Goal: Transaction & Acquisition: Purchase product/service

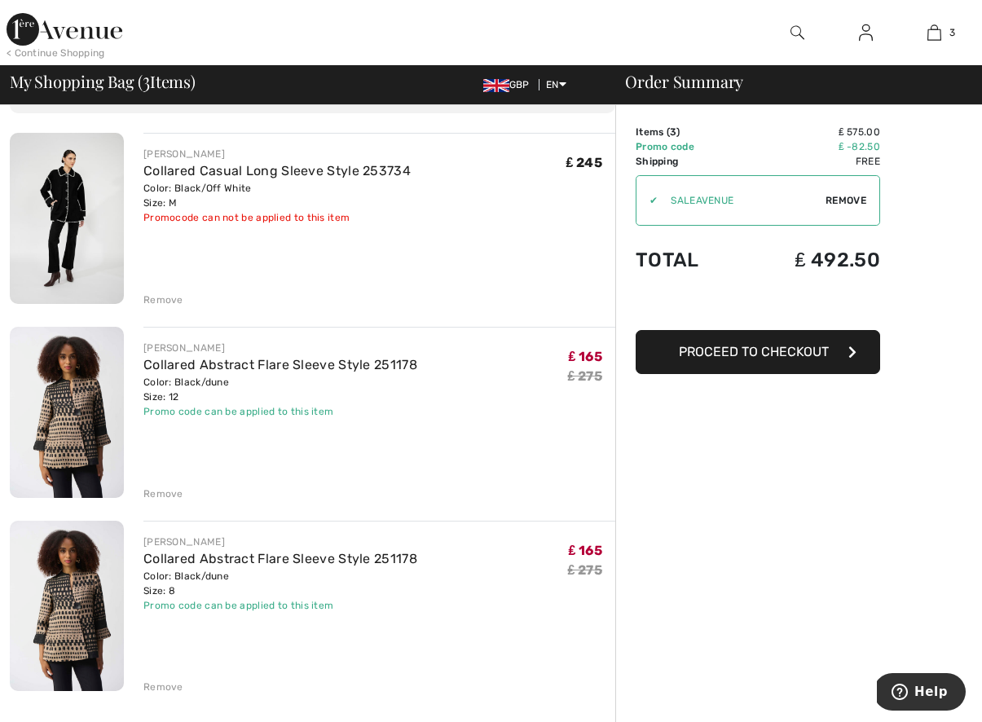
scroll to position [108, 0]
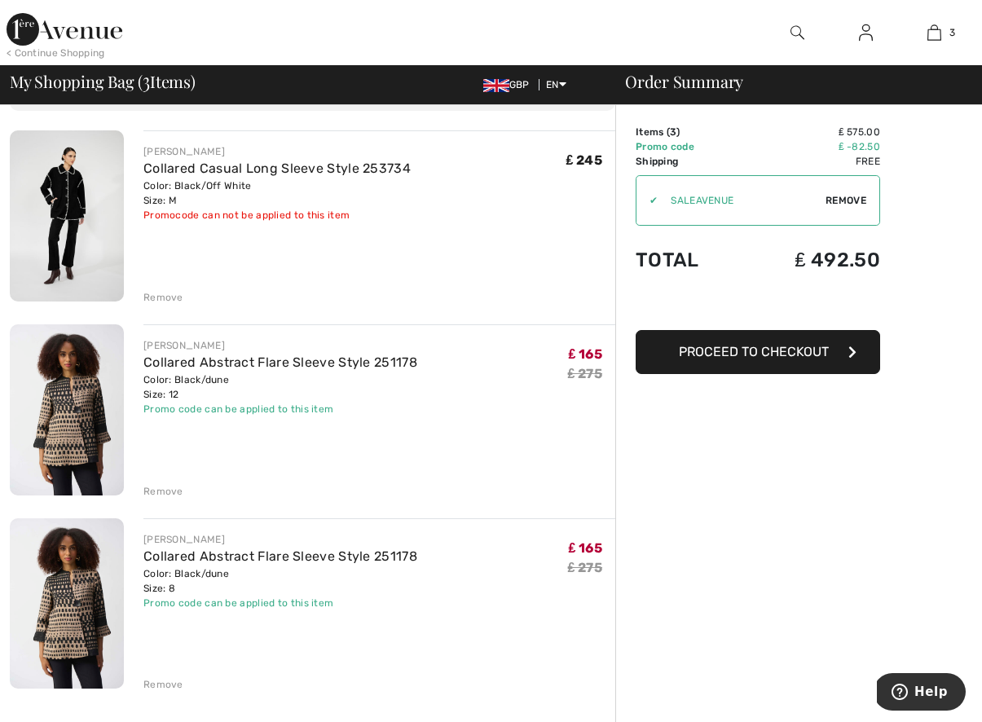
click at [164, 491] on div "Remove" at bounding box center [163, 491] width 40 height 15
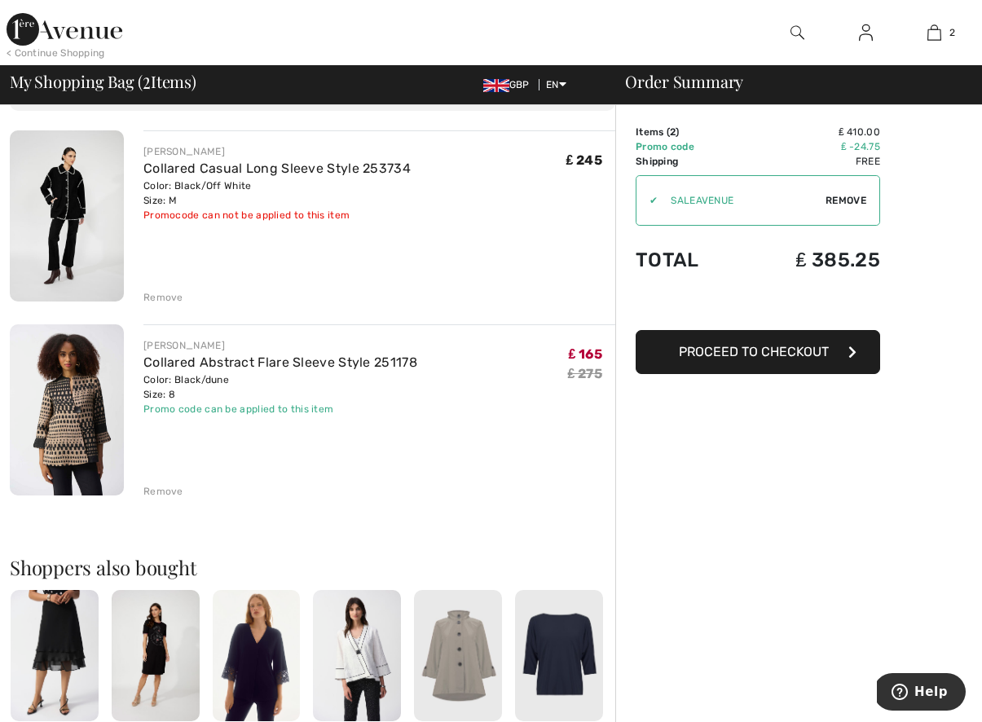
click at [165, 296] on div "Remove" at bounding box center [163, 297] width 40 height 15
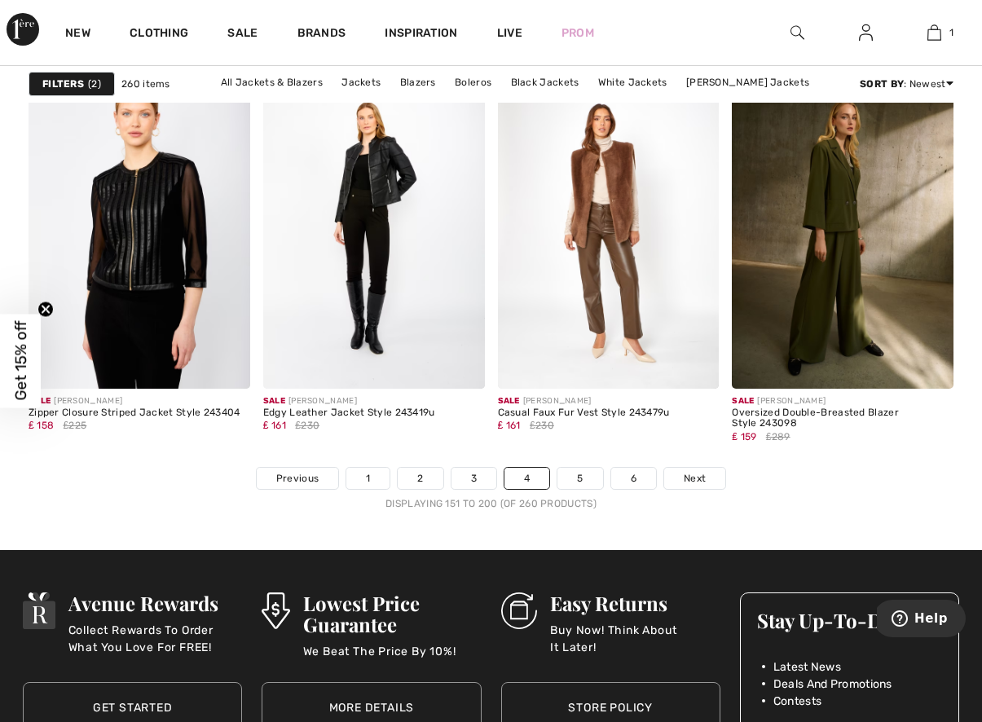
scroll to position [6383, 0]
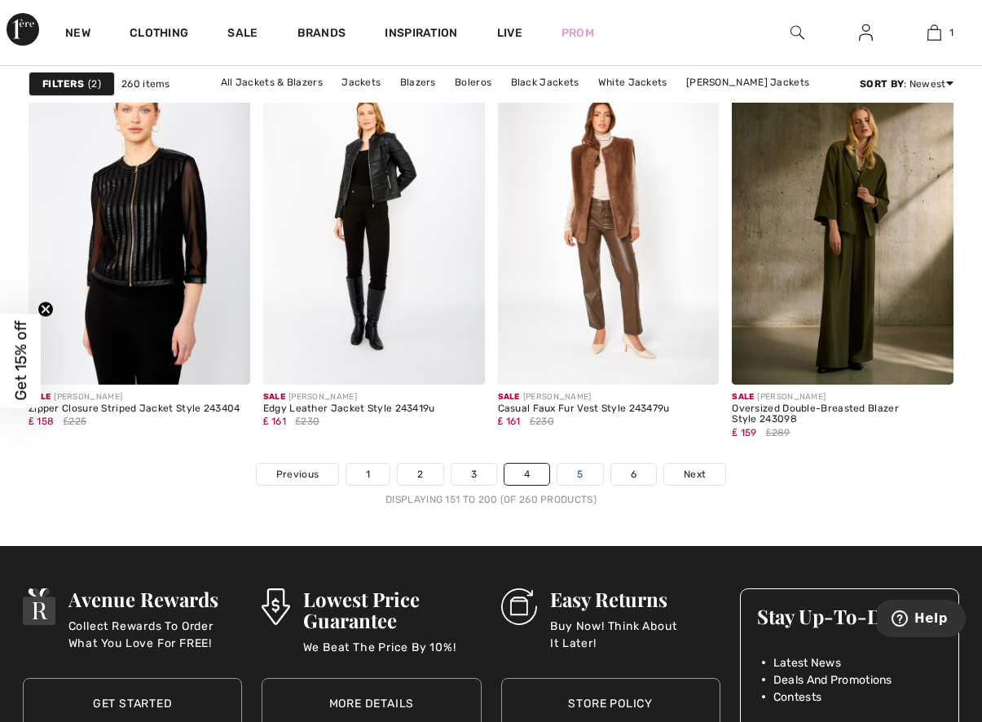
click at [583, 470] on link "5" at bounding box center [579, 474] width 45 height 21
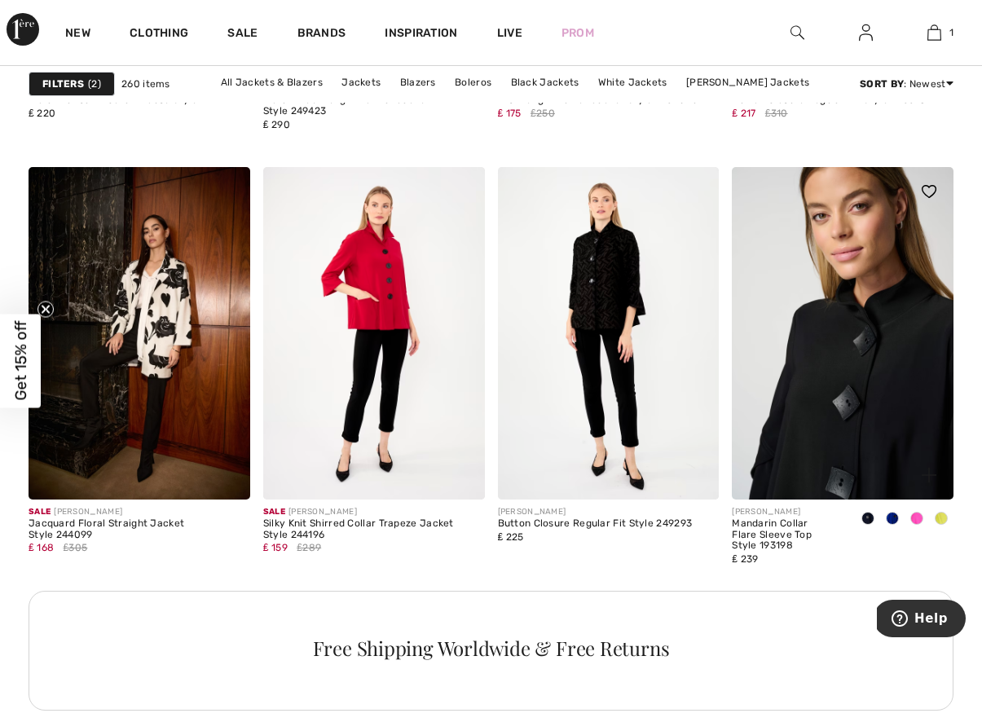
scroll to position [1406, 0]
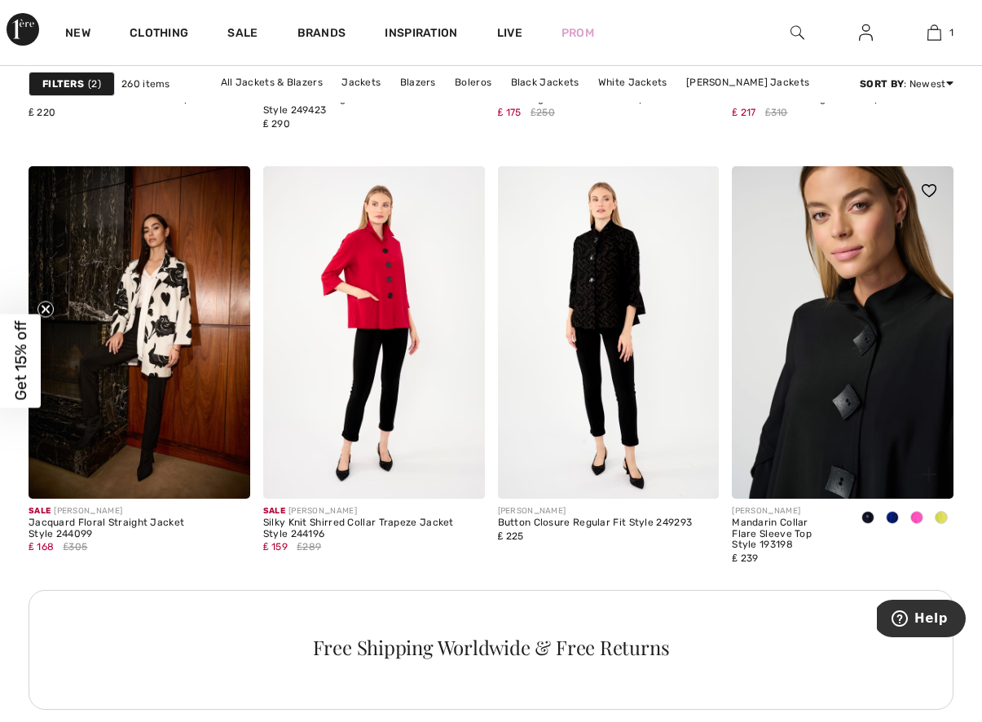
click at [838, 321] on img at bounding box center [843, 332] width 222 height 332
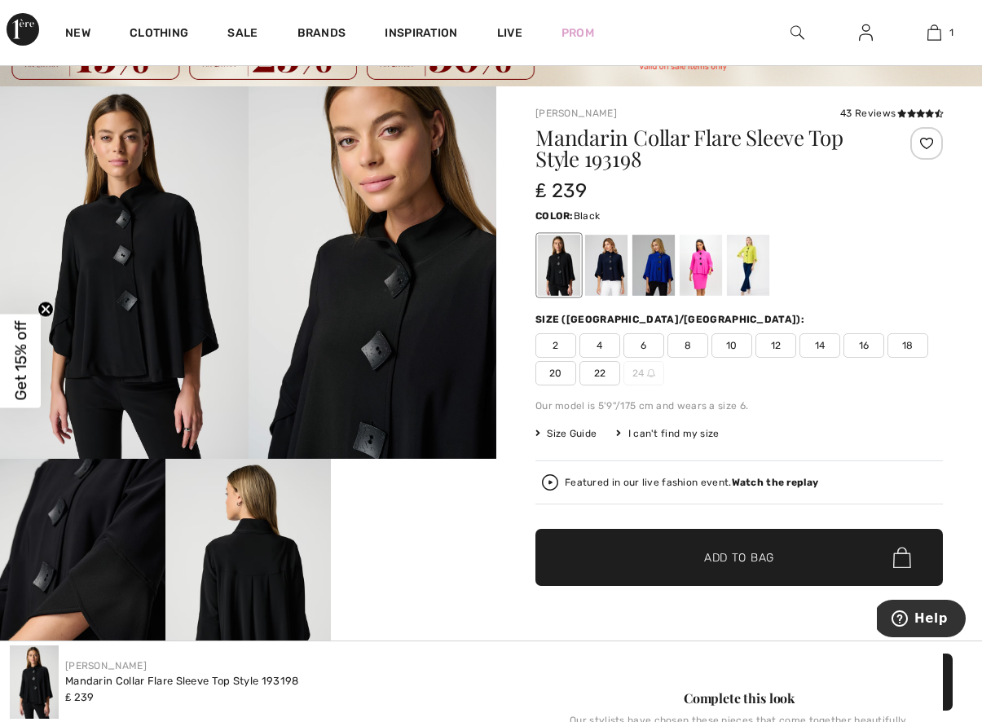
scroll to position [70, 0]
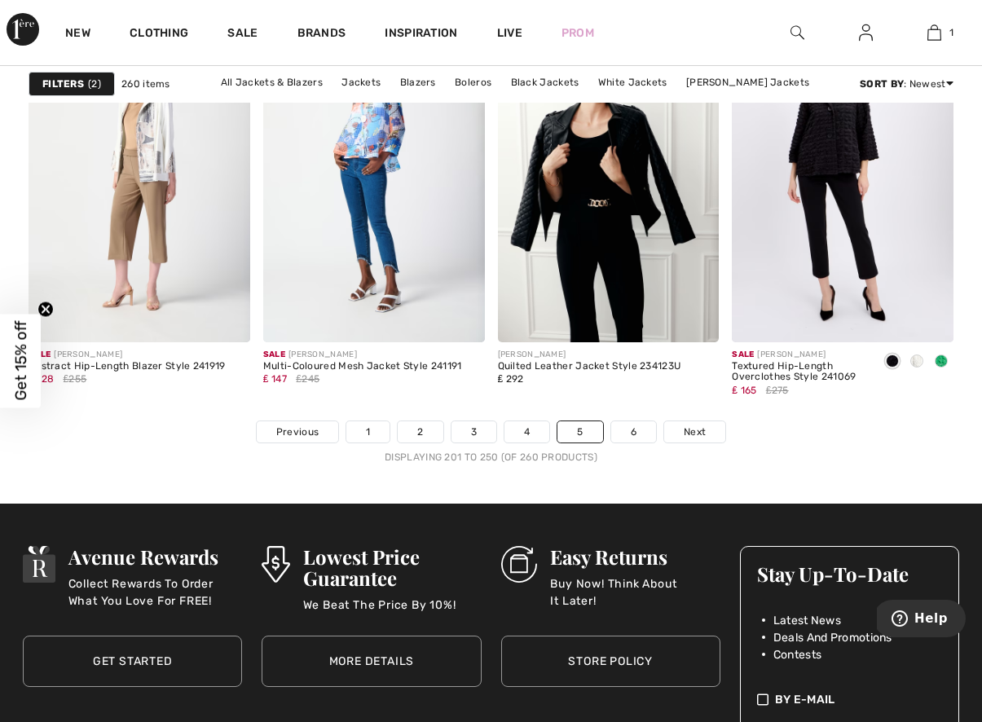
scroll to position [6429, 0]
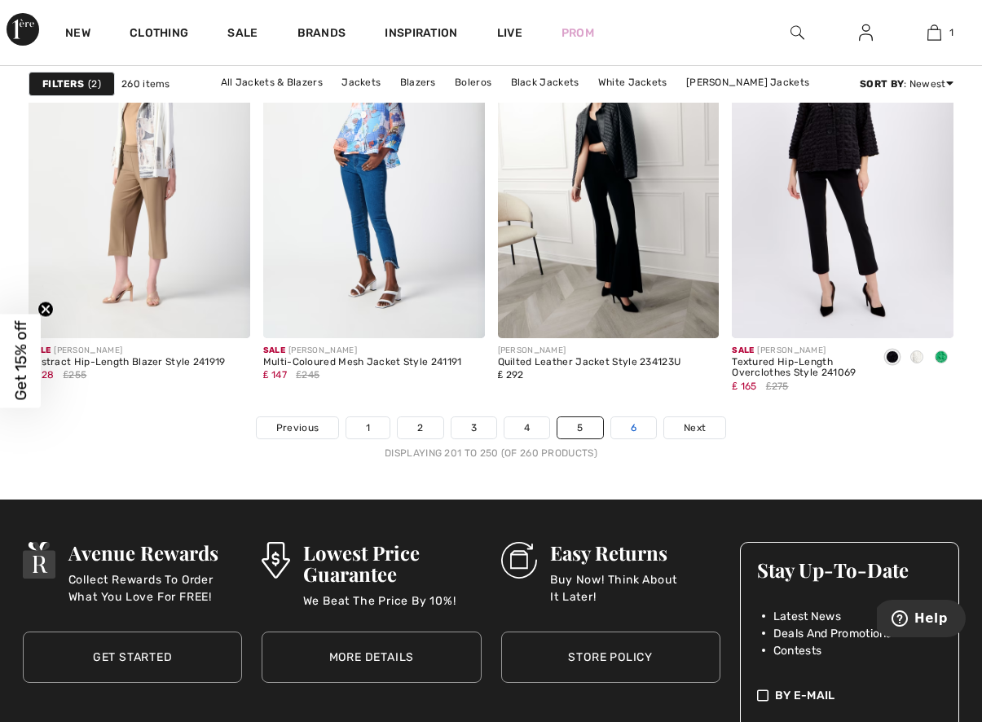
click at [635, 422] on link "6" at bounding box center [633, 427] width 45 height 21
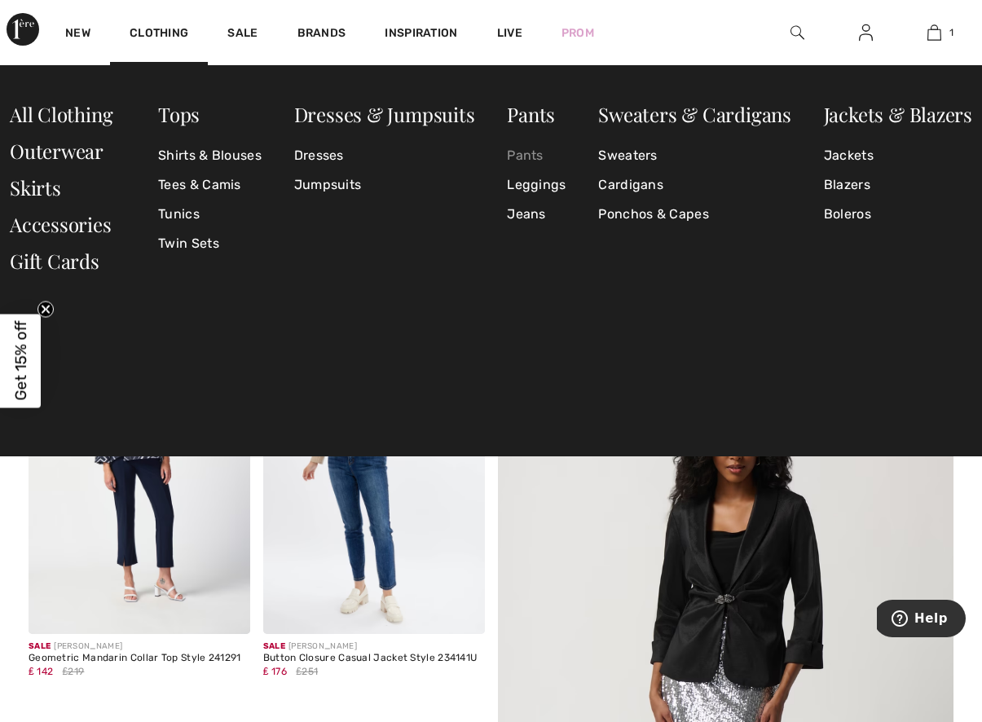
click at [530, 150] on link "Pants" at bounding box center [536, 155] width 59 height 29
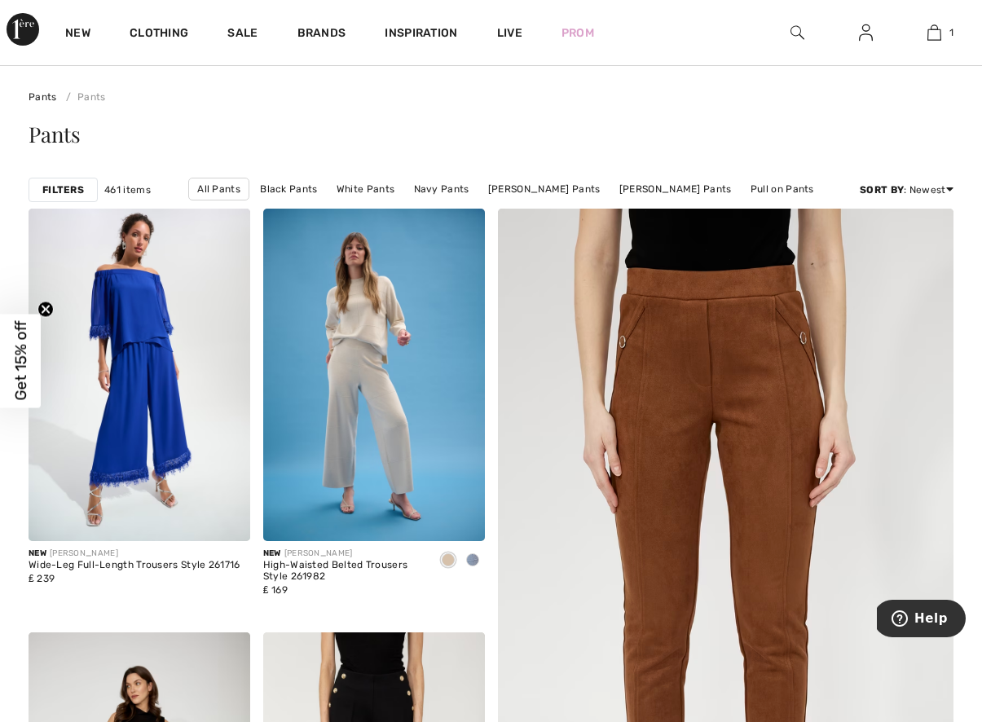
scroll to position [101, 0]
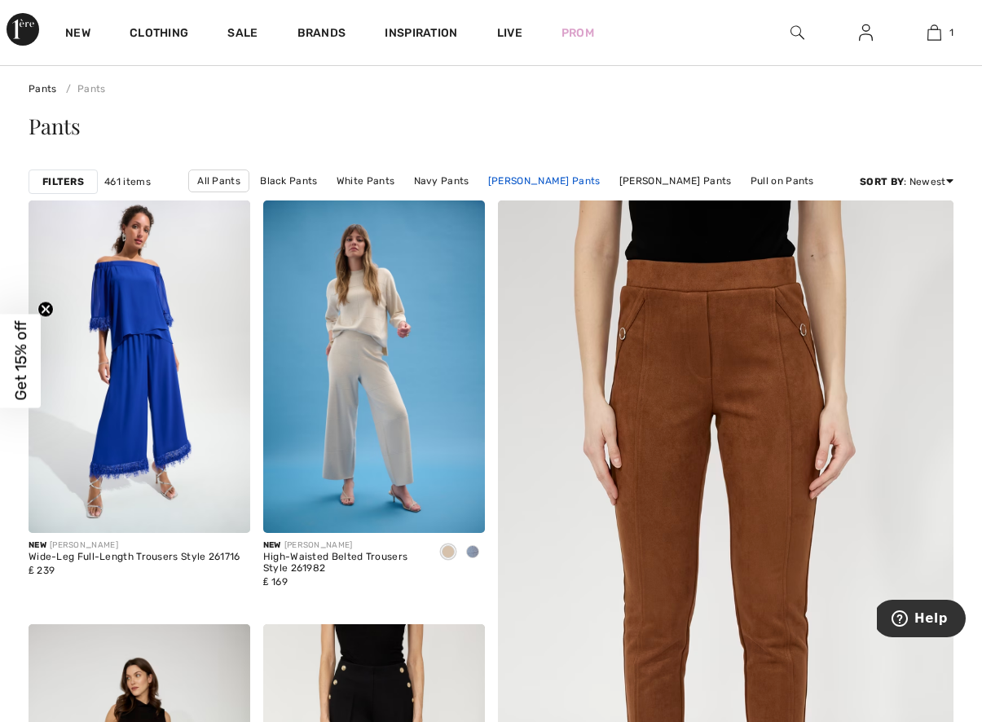
click at [530, 177] on link "[PERSON_NAME] Pants" at bounding box center [544, 180] width 129 height 21
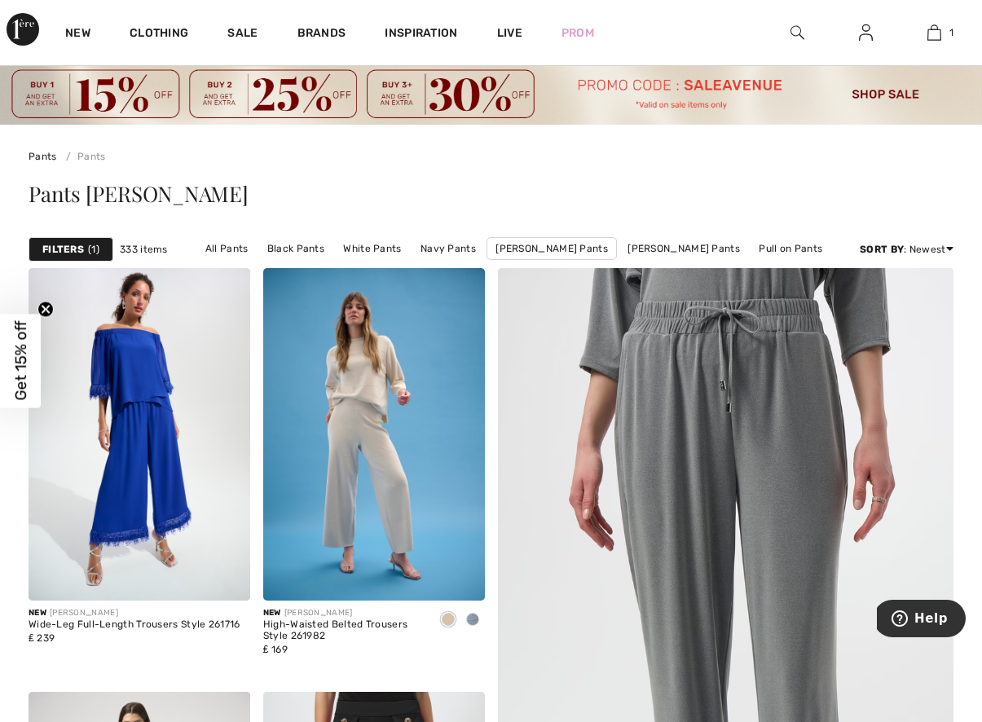
scroll to position [65, 0]
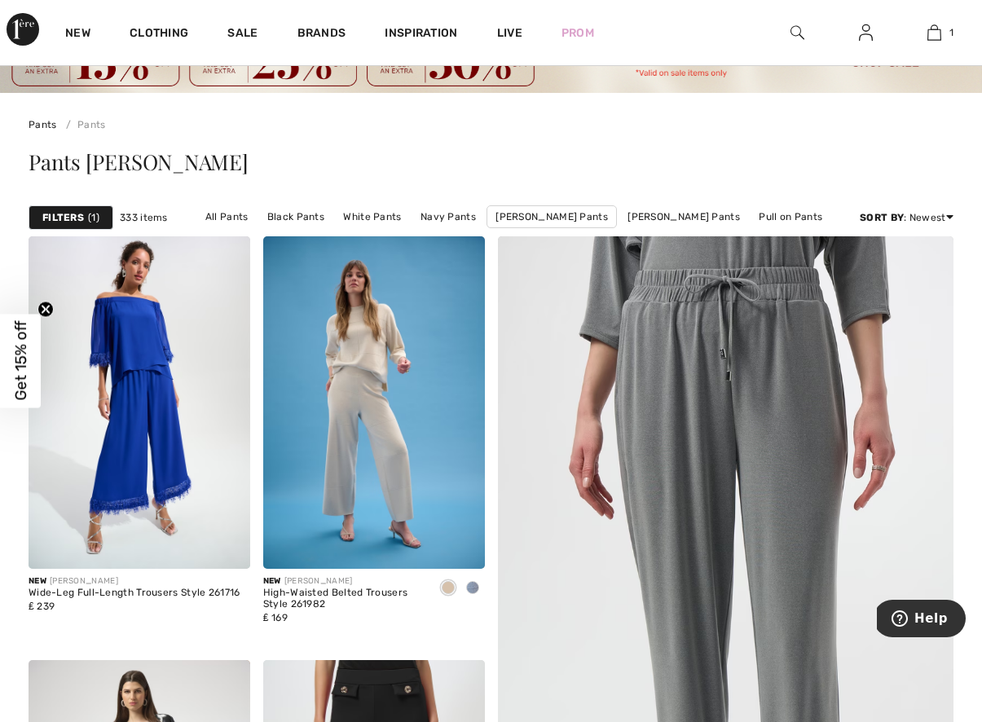
click at [49, 210] on strong "Filters" at bounding box center [63, 217] width 42 height 15
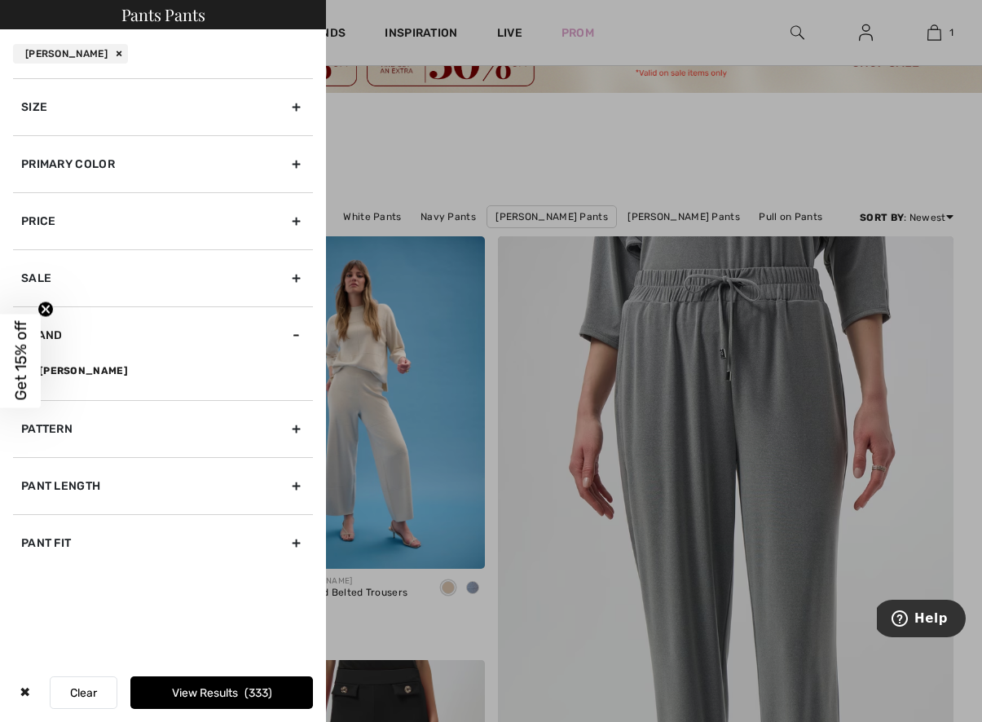
click at [292, 484] on div "Pant Length" at bounding box center [163, 485] width 300 height 57
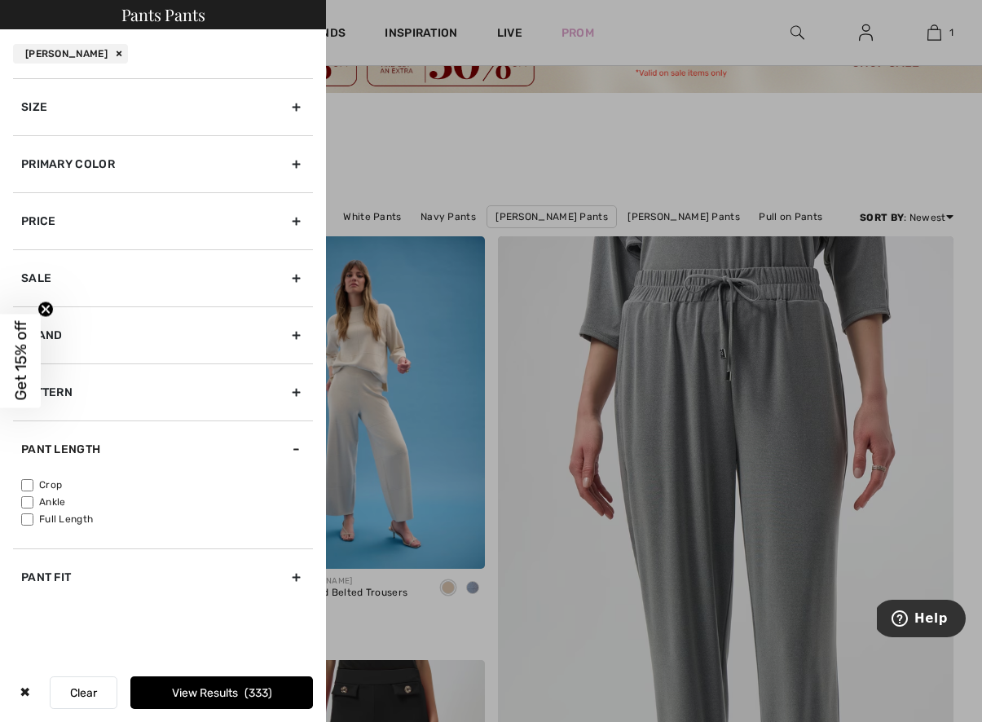
click at [29, 501] on input"] "Ankle" at bounding box center [27, 502] width 12 height 12
checkbox input"] "true"
click at [29, 486] on input"] "Crop" at bounding box center [27, 485] width 12 height 12
checkbox input"] "true"
drag, startPoint x: 29, startPoint y: 517, endPoint x: 86, endPoint y: 496, distance: 61.6
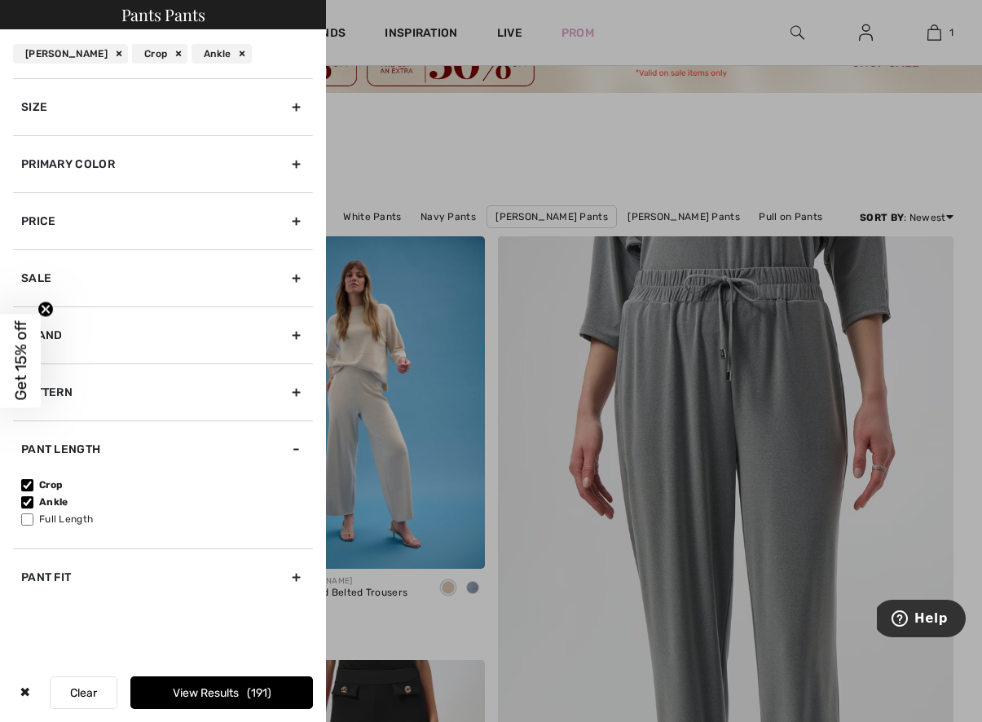
click at [29, 517] on input"] "Full Length" at bounding box center [27, 519] width 12 height 12
checkbox input"] "true"
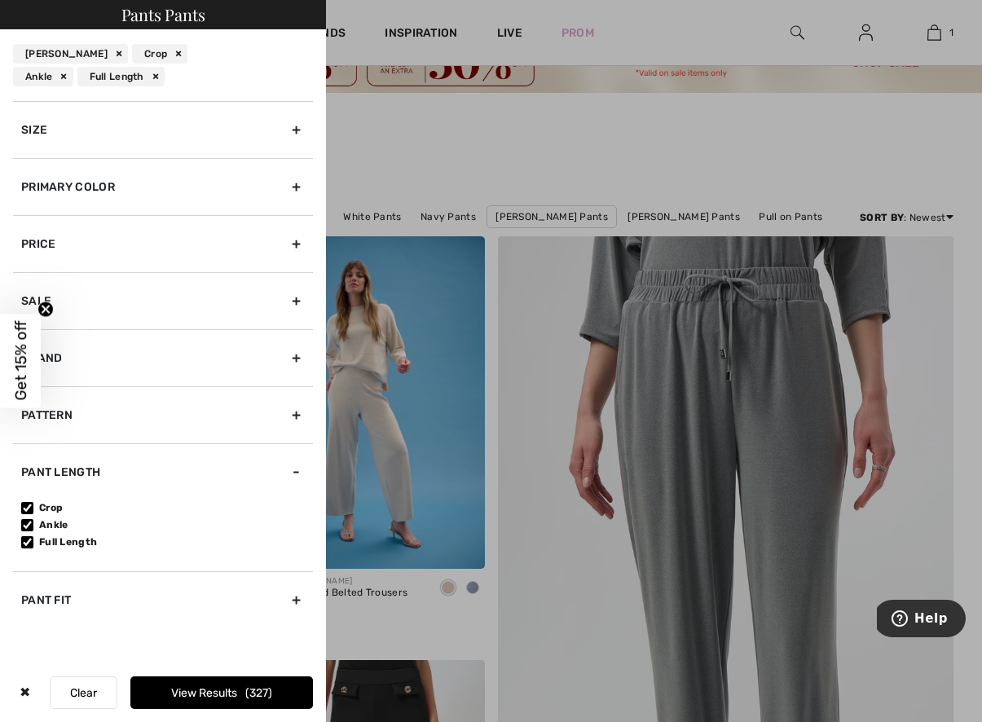
click at [296, 180] on div "Primary Color" at bounding box center [163, 186] width 300 height 57
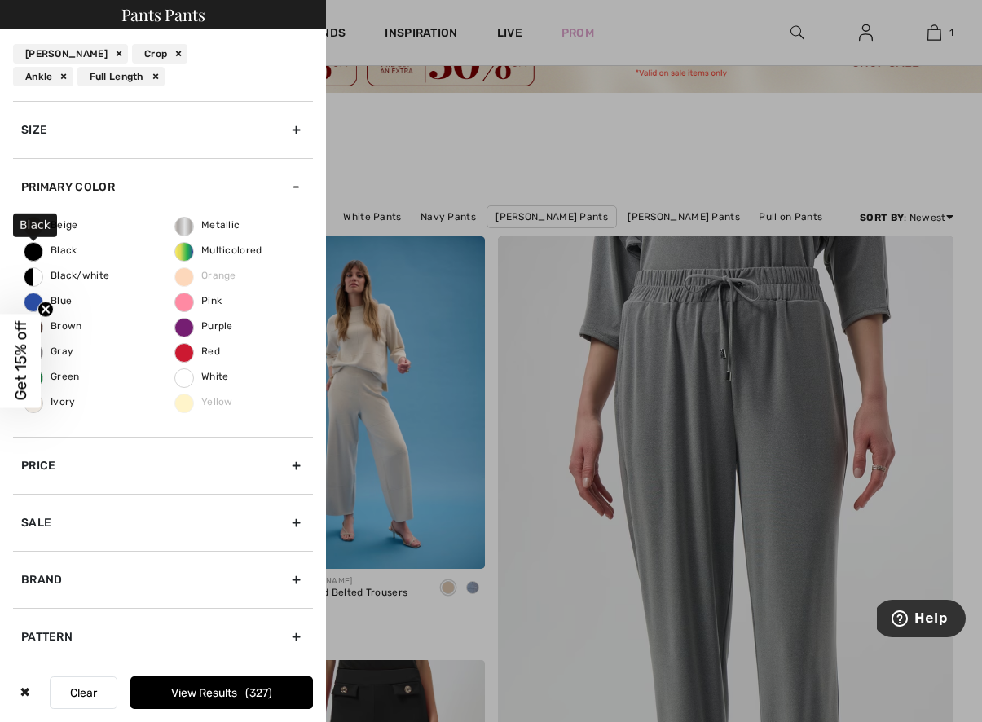
click at [29, 249] on span "Black" at bounding box center [50, 249] width 53 height 11
click at [0, 0] on input "Black" at bounding box center [0, 0] width 0 height 0
click at [66, 301] on span "Blue" at bounding box center [47, 300] width 47 height 11
click at [0, 0] on input "Blue" at bounding box center [0, 0] width 0 height 0
click at [64, 327] on span "Brown" at bounding box center [53, 325] width 58 height 11
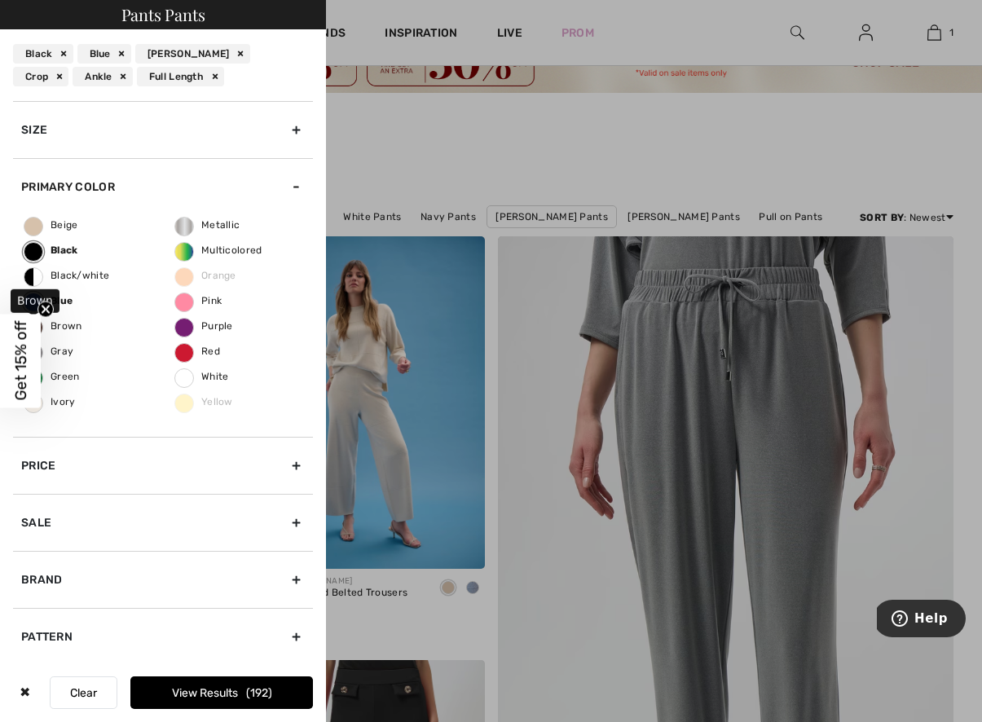
click at [0, 0] on input "Brown" at bounding box center [0, 0] width 0 height 0
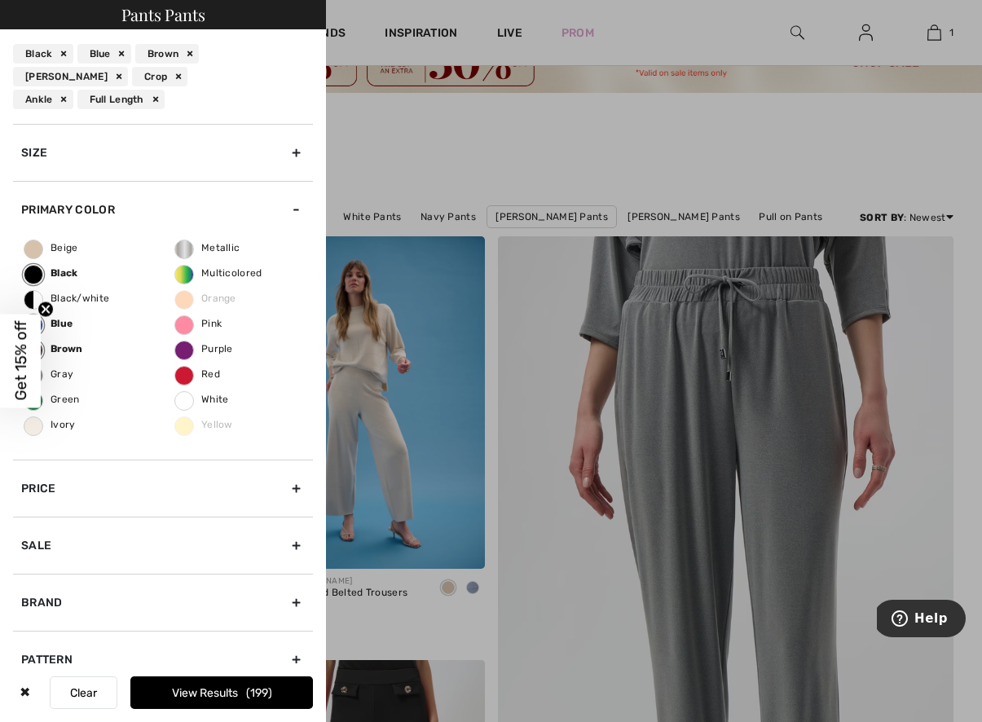
click at [203, 680] on button "View Results 199" at bounding box center [221, 692] width 183 height 33
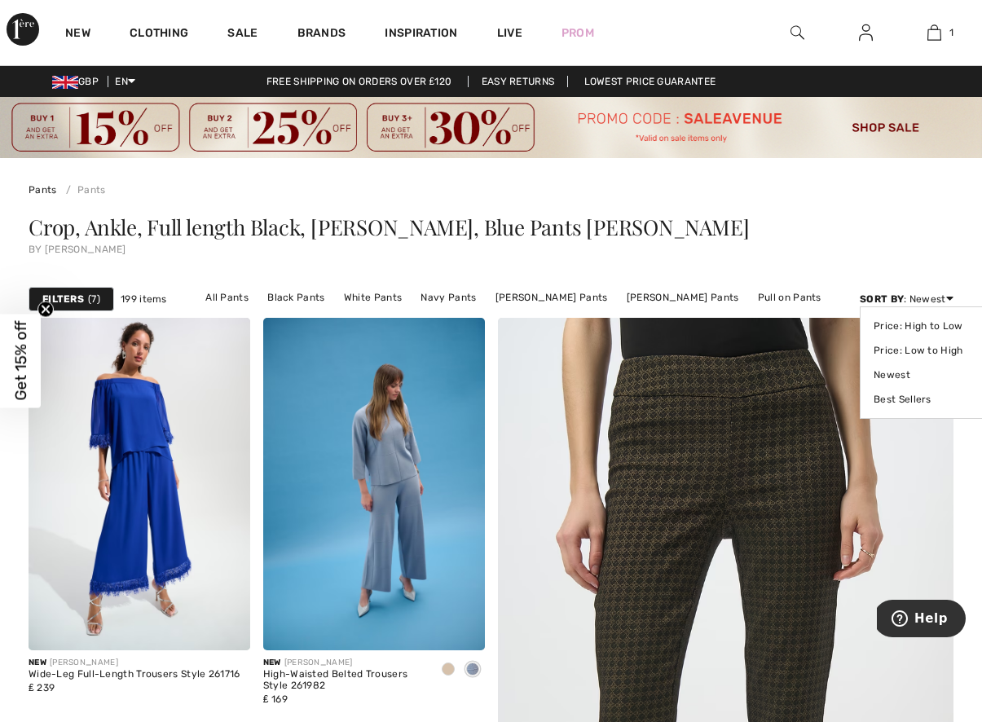
click at [949, 295] on icon at bounding box center [949, 298] width 7 height 11
click at [940, 324] on link "Price: High to Low" at bounding box center [925, 326] width 103 height 24
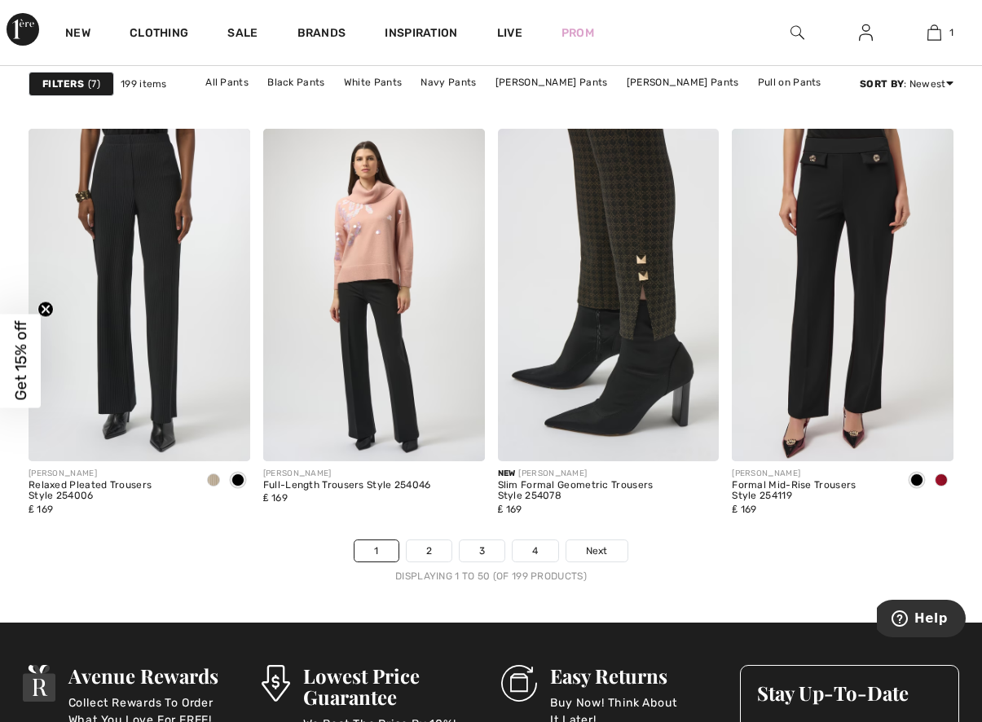
scroll to position [6332, 0]
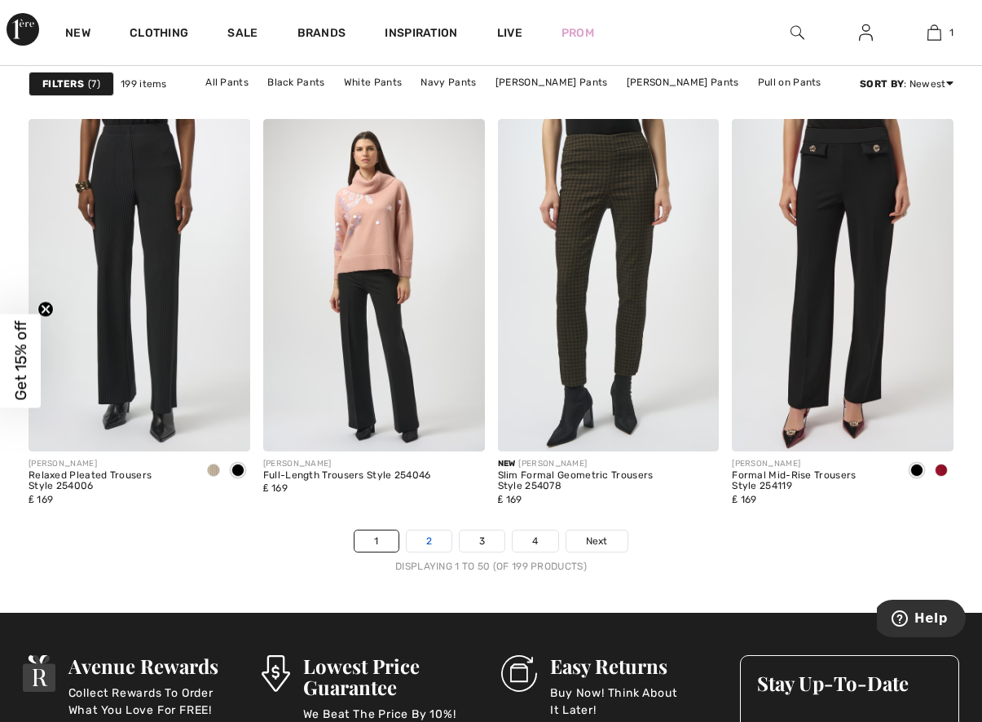
click at [432, 541] on link "2" at bounding box center [429, 540] width 45 height 21
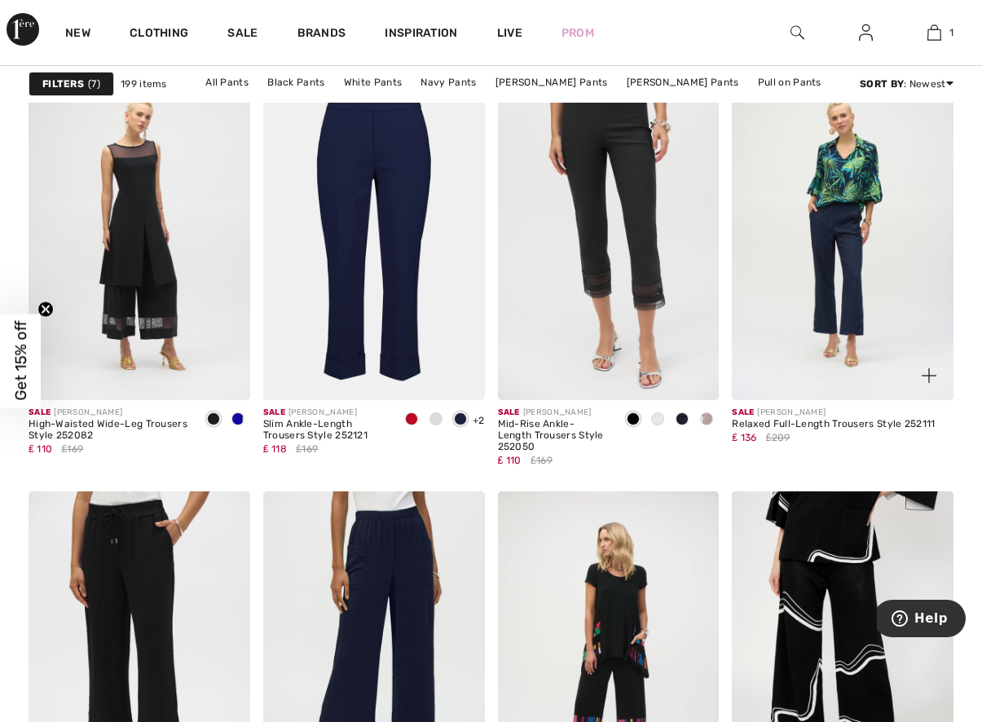
scroll to position [1090, 0]
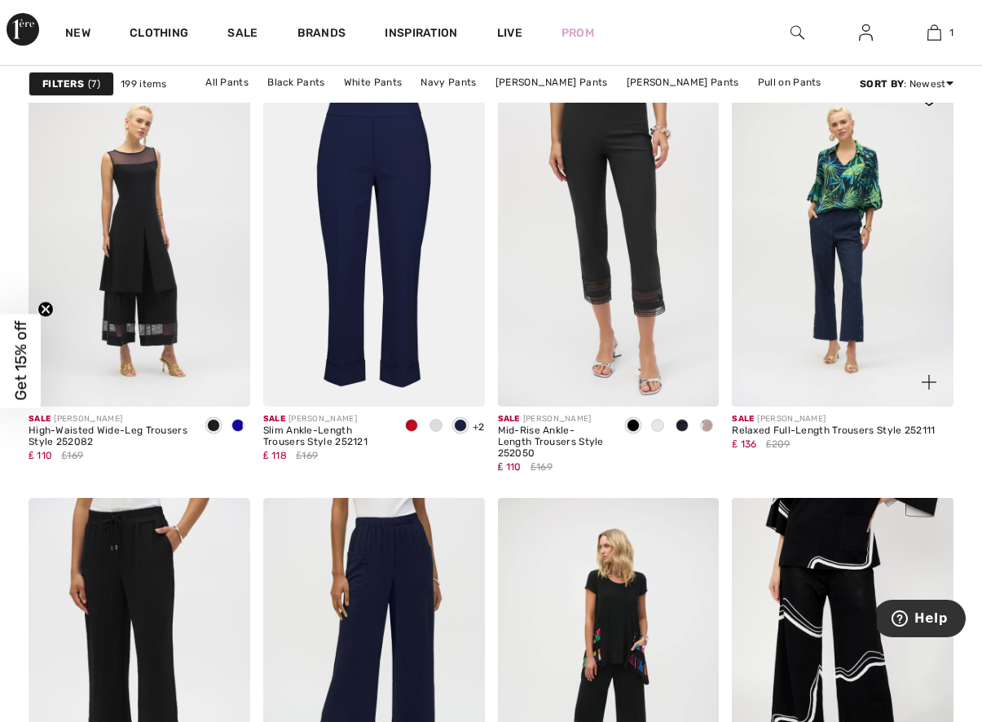
click at [935, 381] on img at bounding box center [929, 382] width 15 height 15
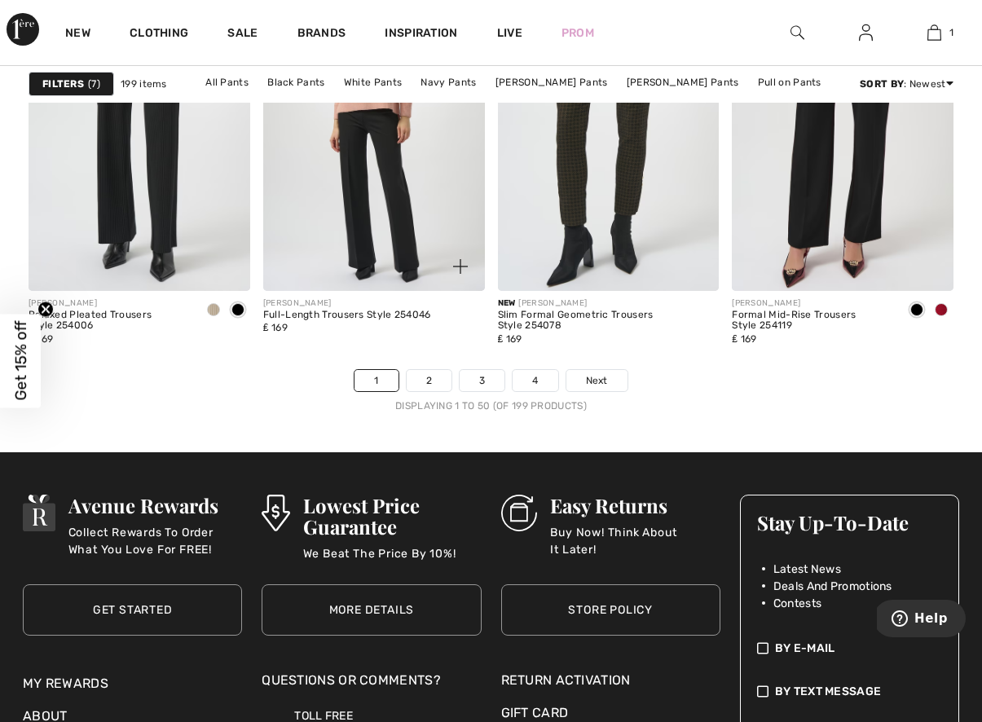
scroll to position [6507, 0]
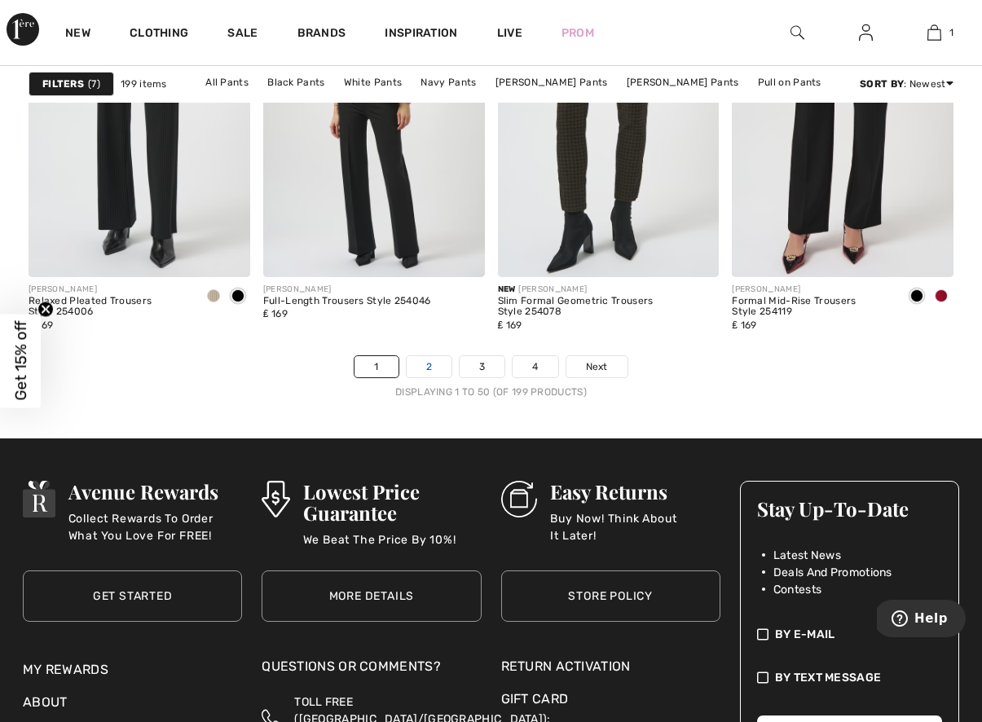
click at [420, 362] on link "2" at bounding box center [429, 366] width 45 height 21
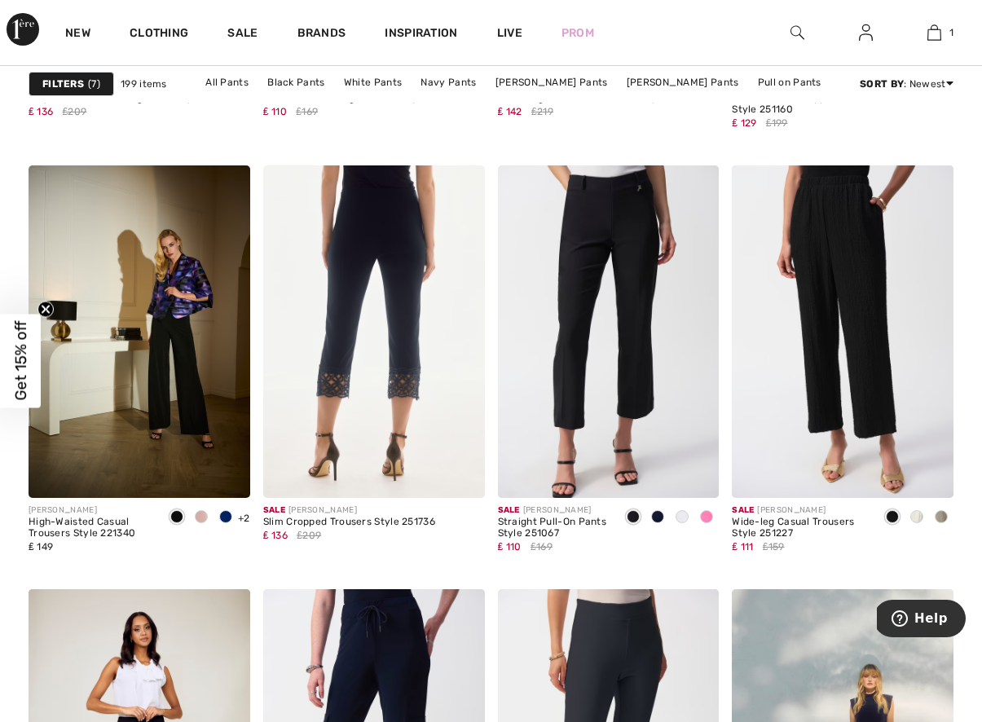
scroll to position [5864, 0]
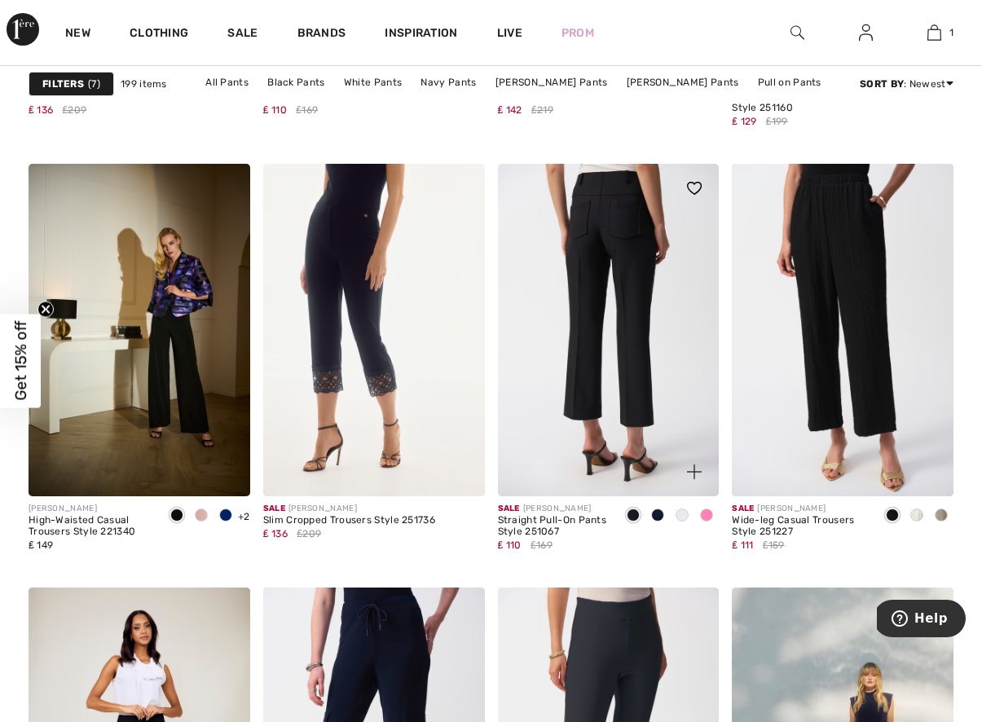
click at [593, 390] on img at bounding box center [609, 330] width 222 height 332
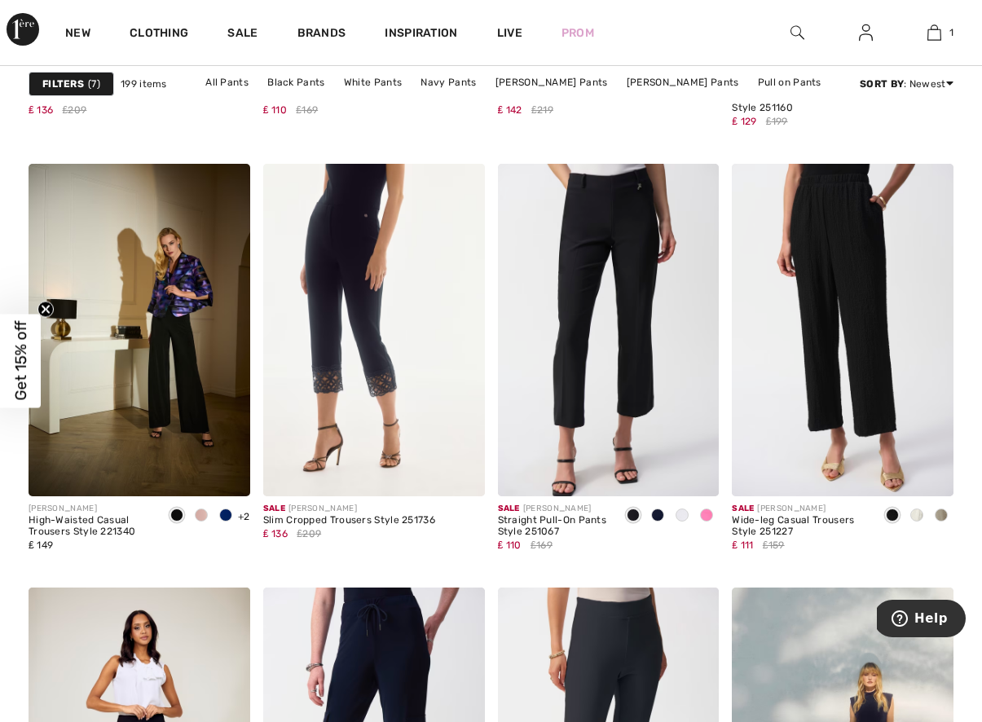
click at [86, 81] on div "Filters 7" at bounding box center [72, 84] width 86 height 24
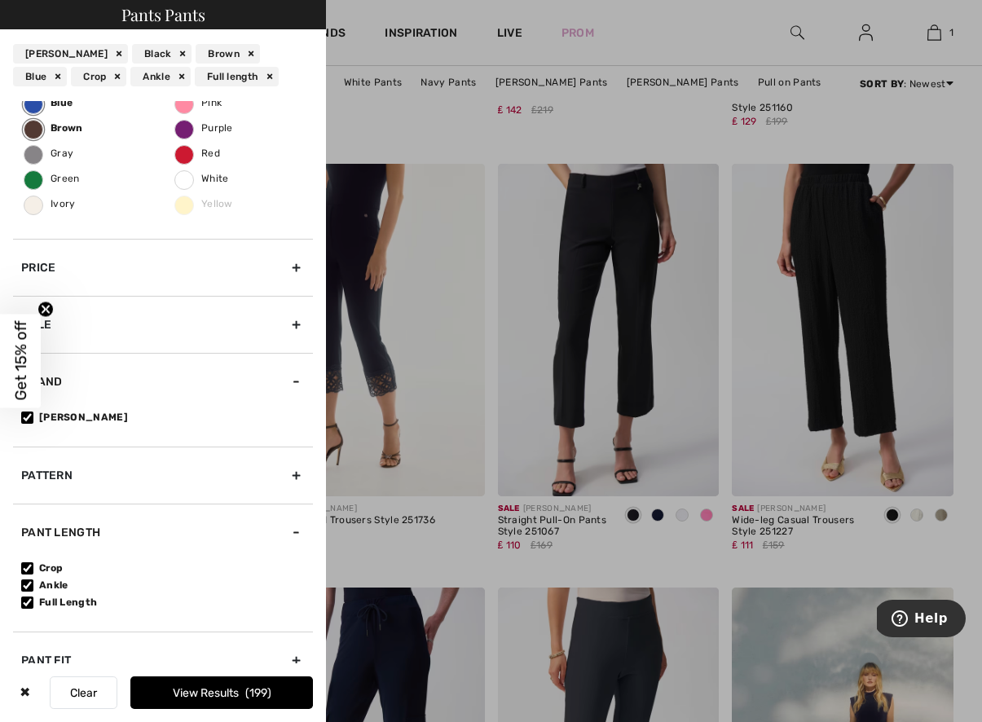
scroll to position [223, 0]
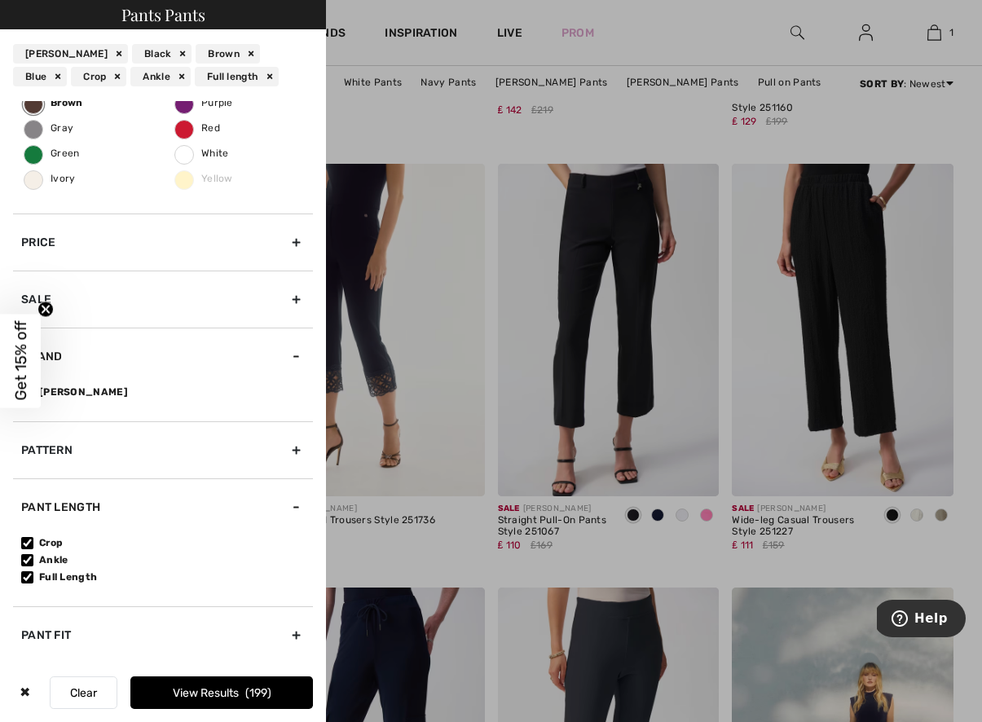
click at [294, 629] on div "Pant Fit" at bounding box center [163, 634] width 300 height 57
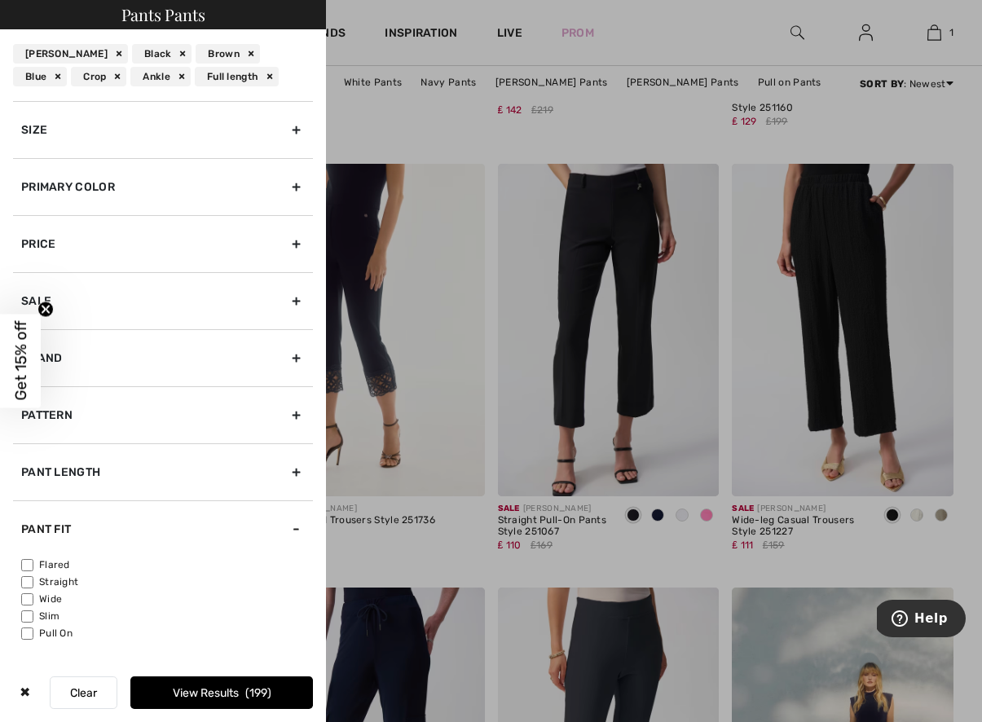
scroll to position [0, 0]
click at [295, 120] on div "Size" at bounding box center [163, 129] width 300 height 57
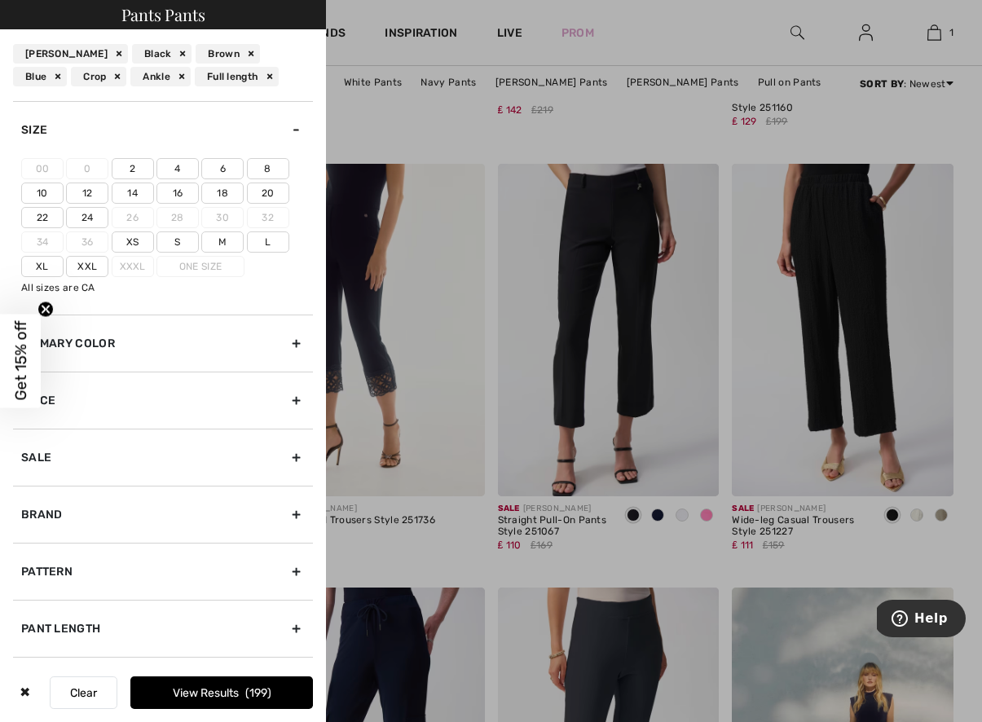
click at [271, 169] on label "8" at bounding box center [268, 168] width 42 height 21
click at [0, 0] on input"] "8" at bounding box center [0, 0] width 0 height 0
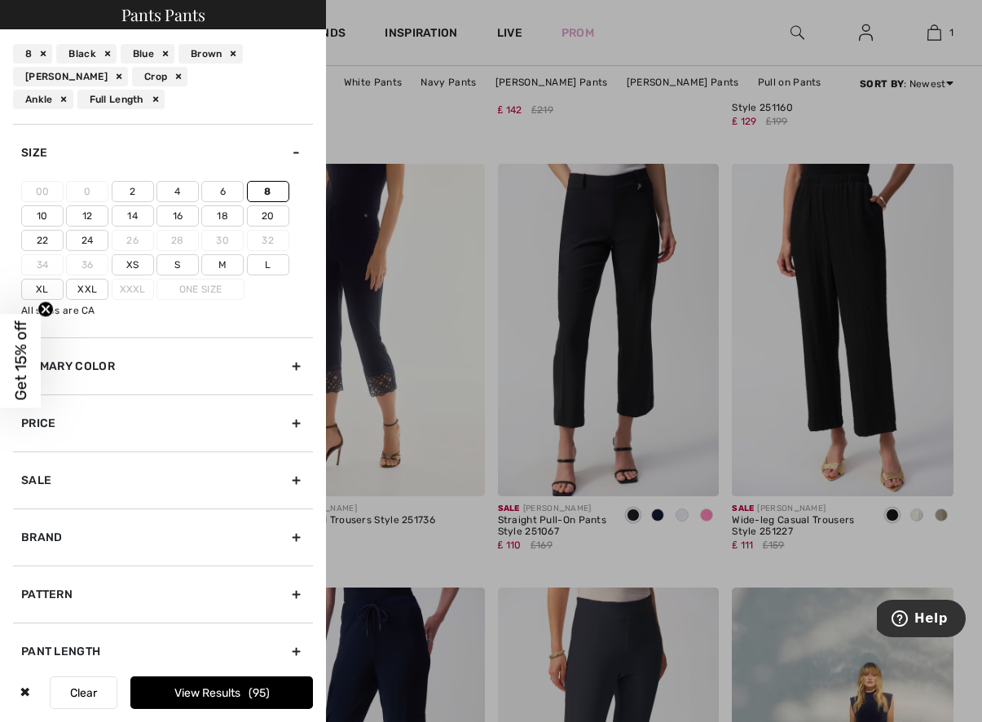
click at [45, 212] on label "10" at bounding box center [42, 215] width 42 height 21
click at [0, 0] on input"] "10" at bounding box center [0, 0] width 0 height 0
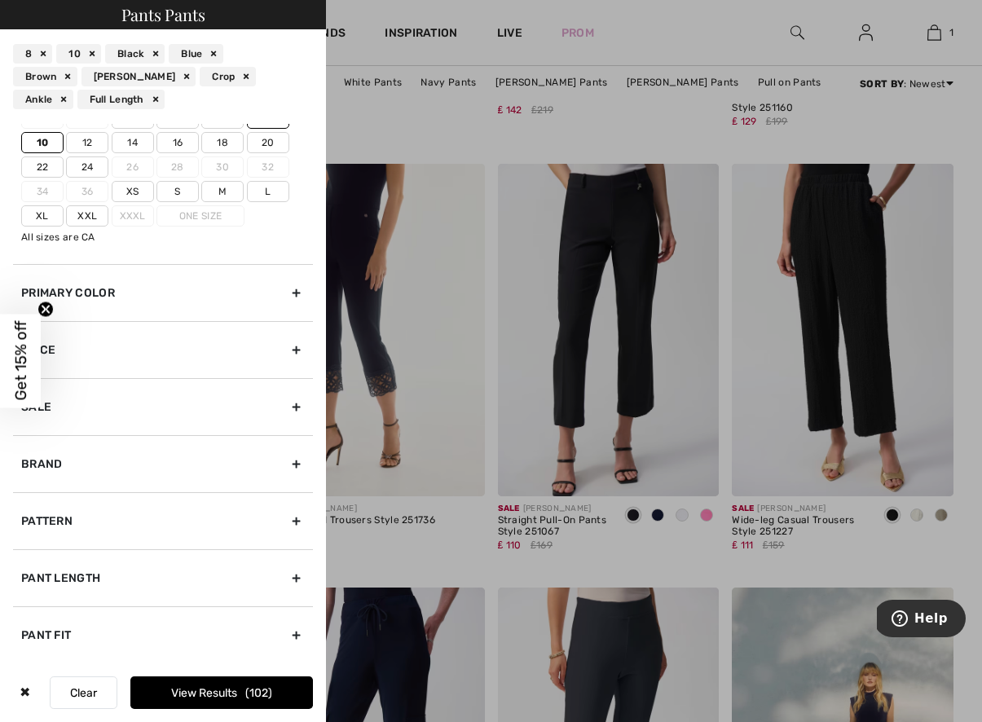
click at [146, 689] on button "View Results 102" at bounding box center [221, 692] width 183 height 33
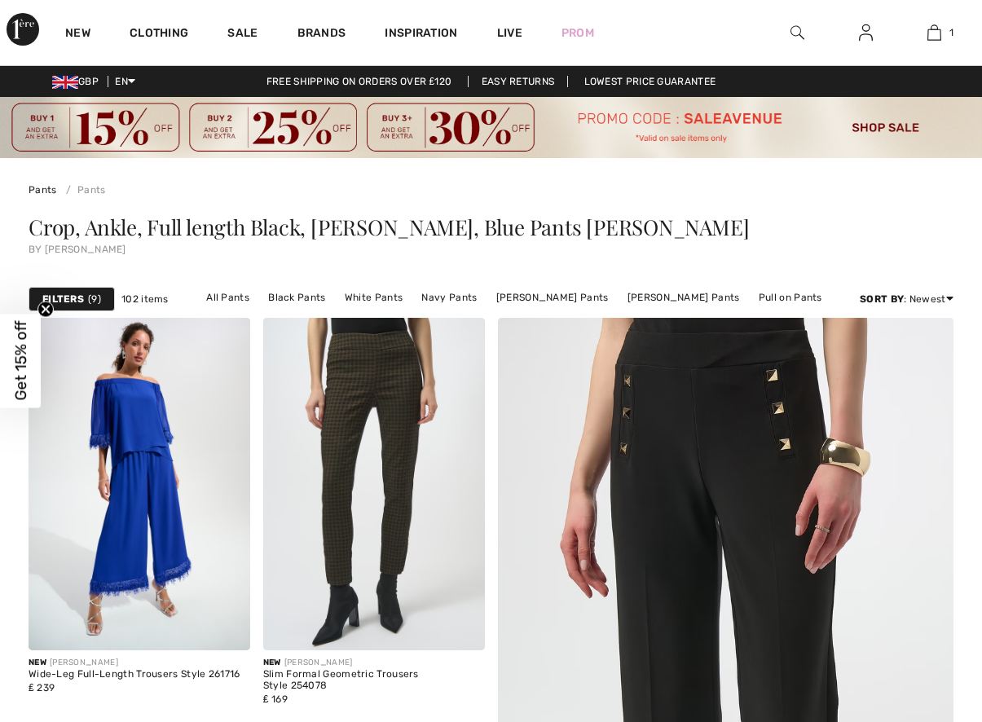
checkbox input "true"
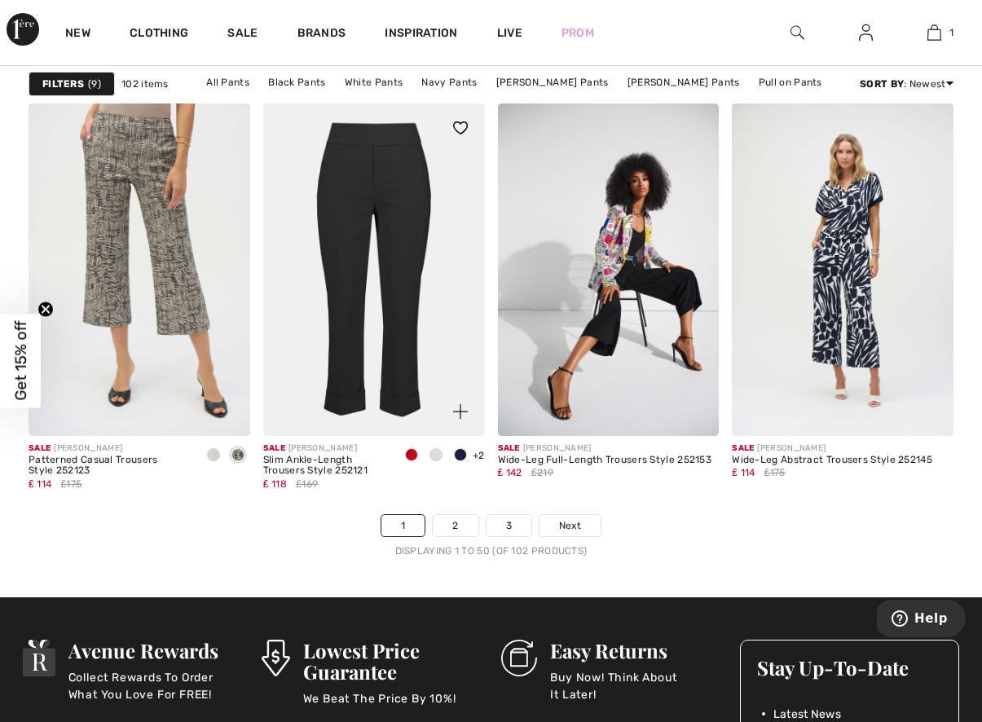
scroll to position [6353, 0]
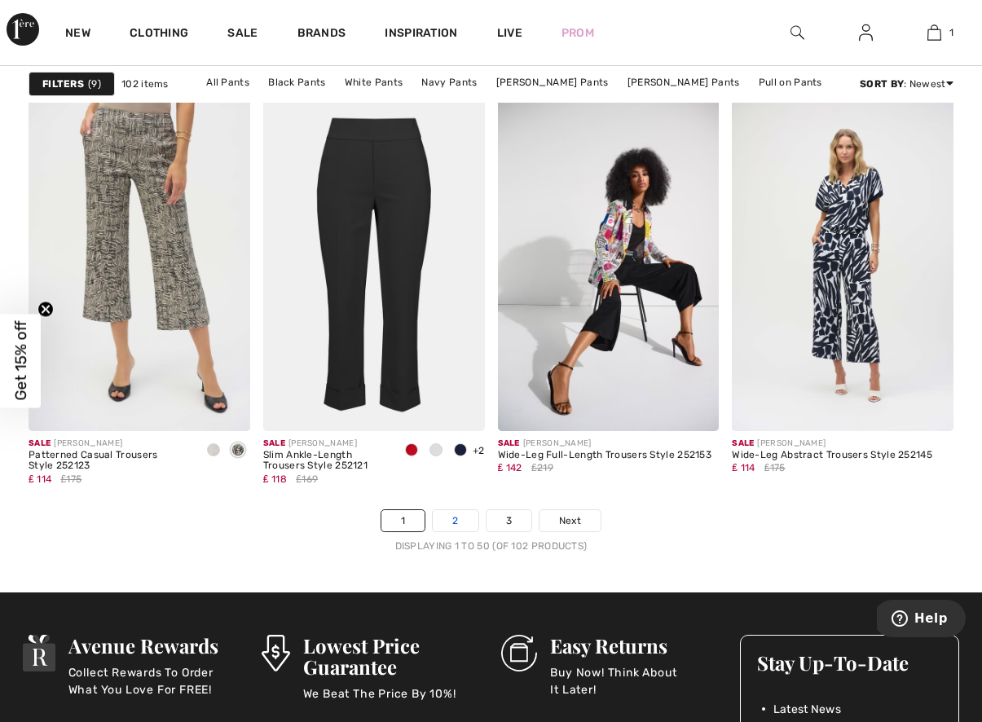
click at [450, 517] on link "2" at bounding box center [455, 520] width 45 height 21
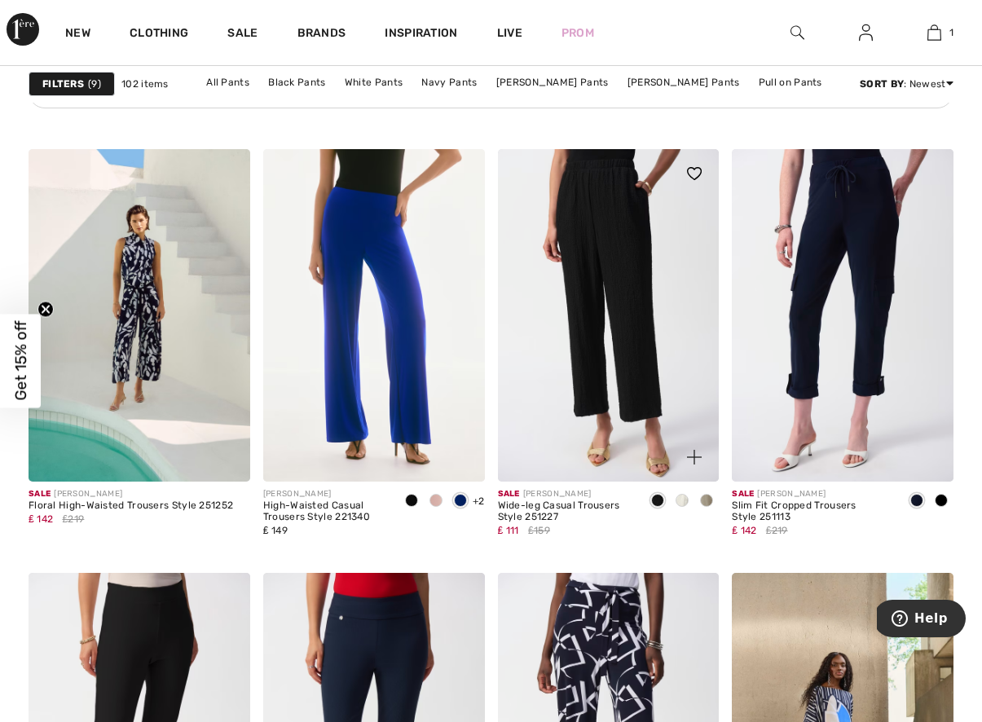
scroll to position [2019, 0]
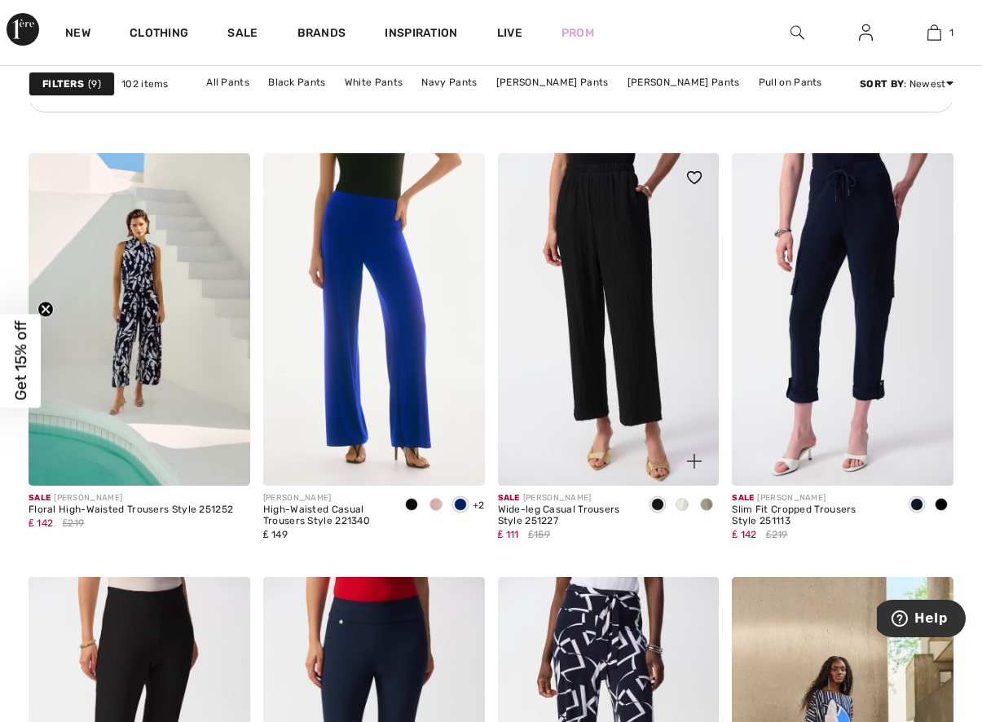
click at [678, 506] on span at bounding box center [682, 504] width 13 height 13
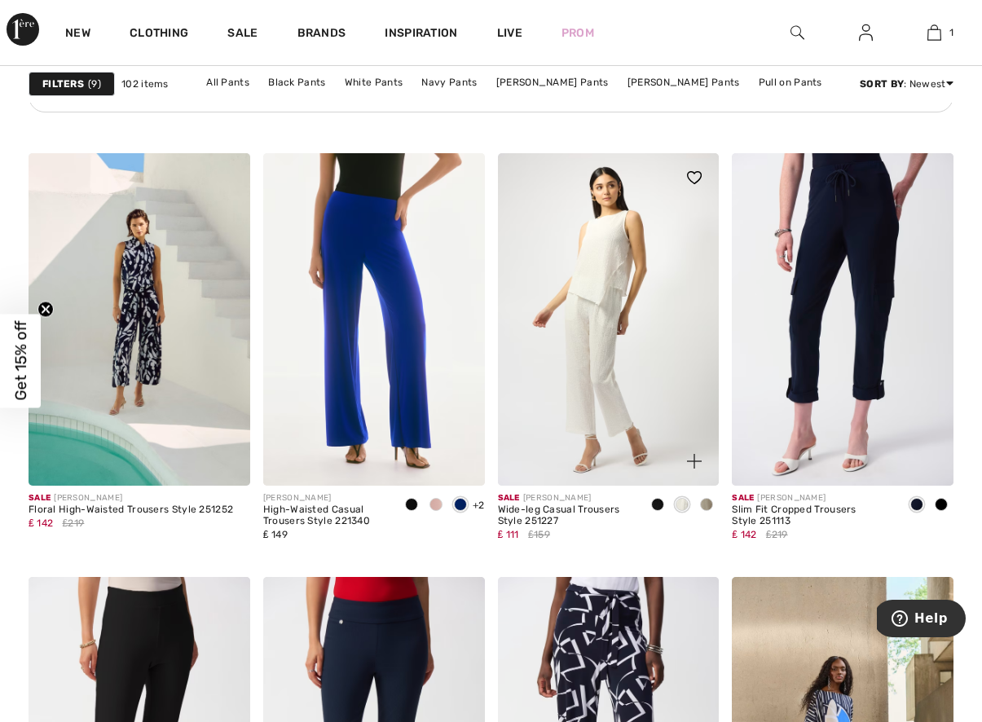
click at [708, 504] on span at bounding box center [706, 504] width 13 height 13
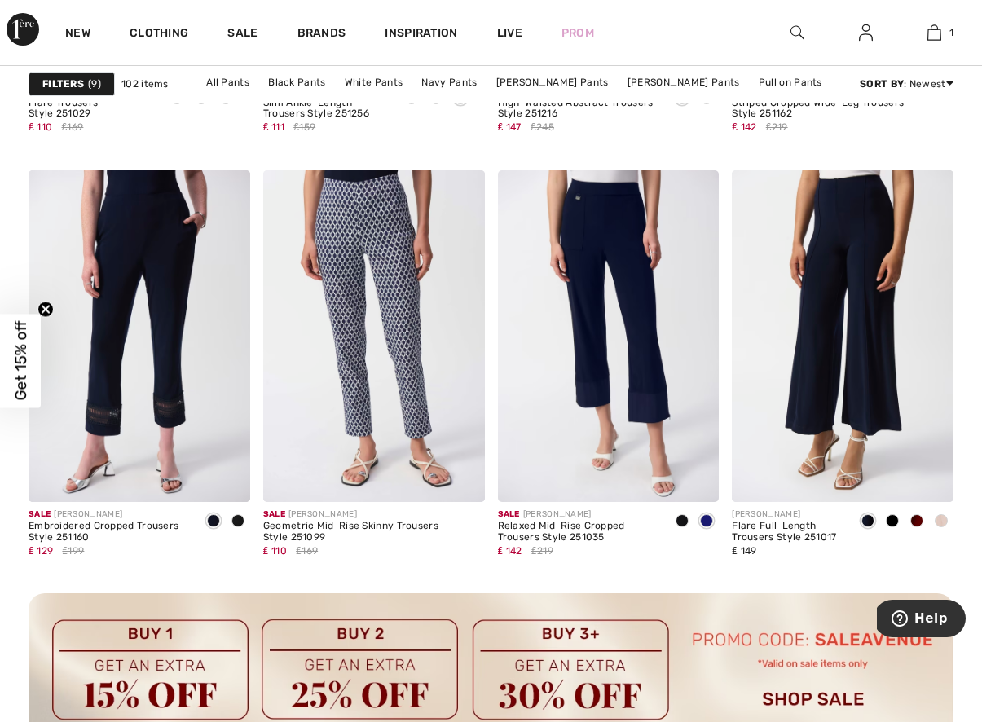
scroll to position [2854, 0]
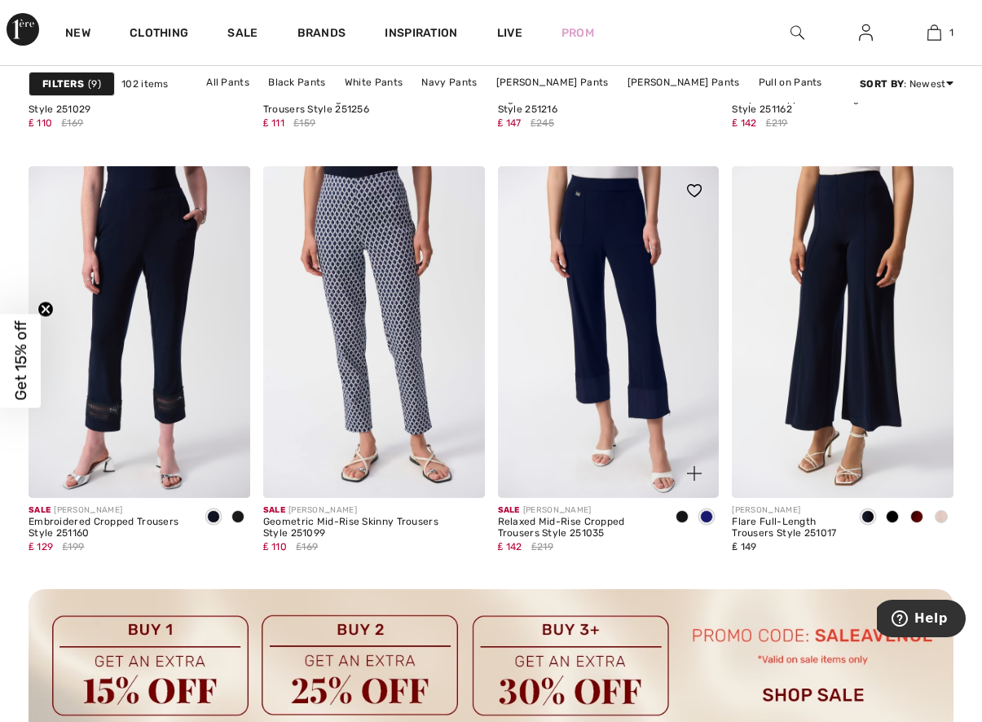
click at [595, 370] on img at bounding box center [609, 332] width 222 height 332
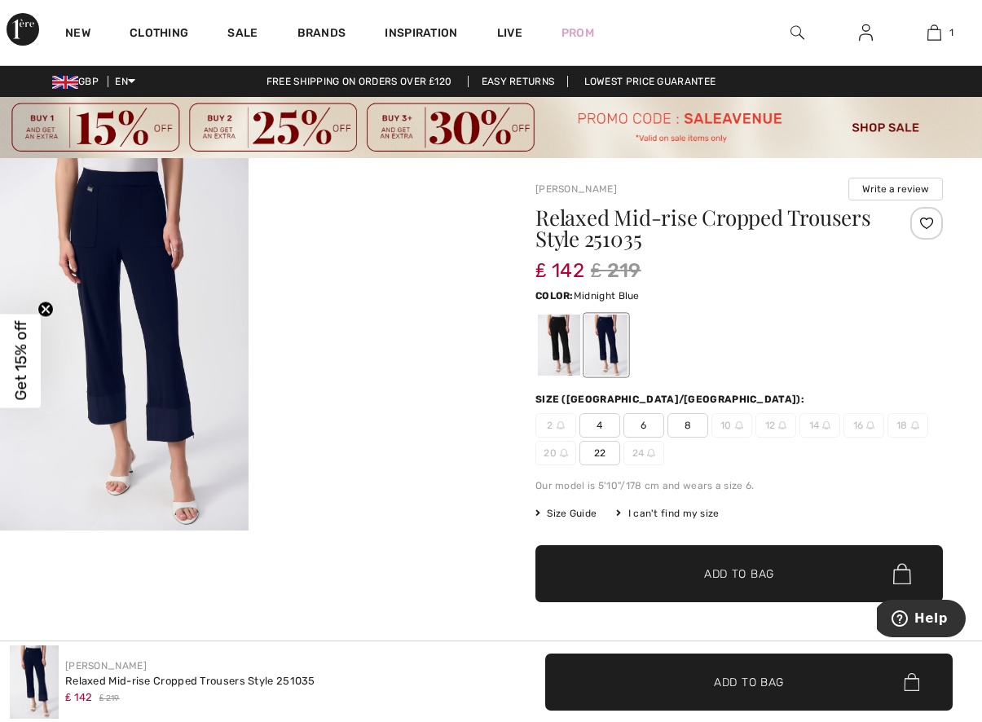
click at [173, 337] on img at bounding box center [124, 344] width 249 height 372
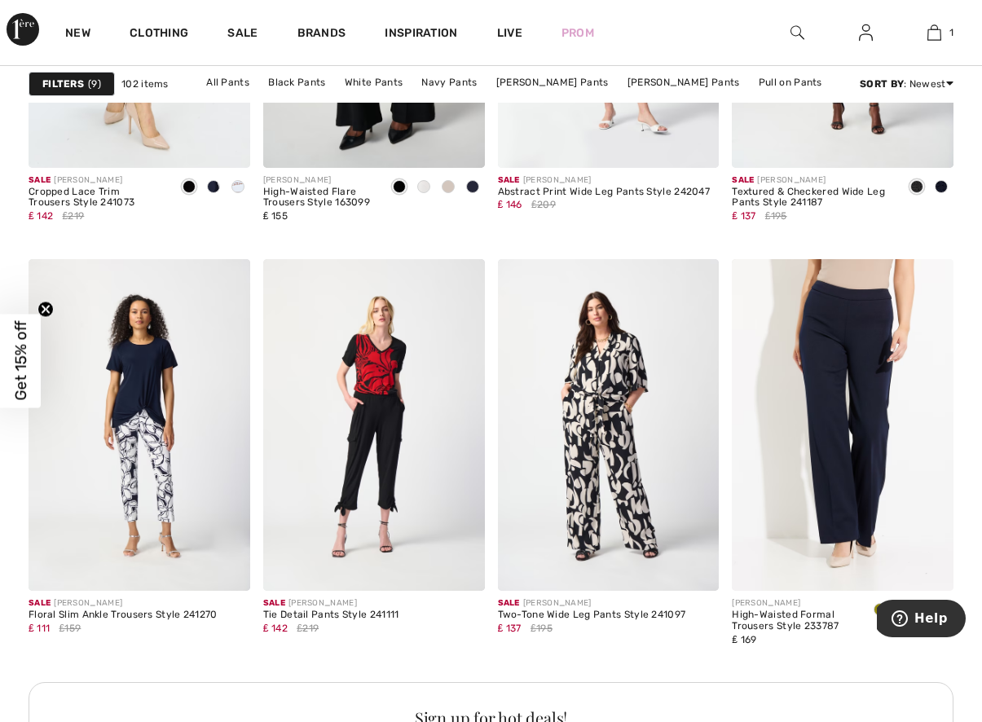
scroll to position [4648, 0]
